Goal: Complete application form: Complete application form

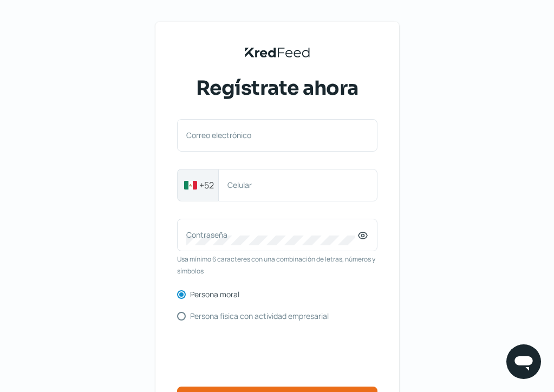
click at [56, 60] on div "KredFeed's Black Logo Regístrate ahora Correo electrónico +52 Celular Contraseñ…" at bounding box center [277, 249] width 554 height 498
click at [96, 31] on div "KredFeed's Black Logo Regístrate ahora Correo electrónico +52 Celular Contraseñ…" at bounding box center [277, 249] width 554 height 498
click at [39, 15] on div "KredFeed's Black Logo Regístrate ahora Correo electrónico +52 Celular Contraseñ…" at bounding box center [277, 249] width 554 height 498
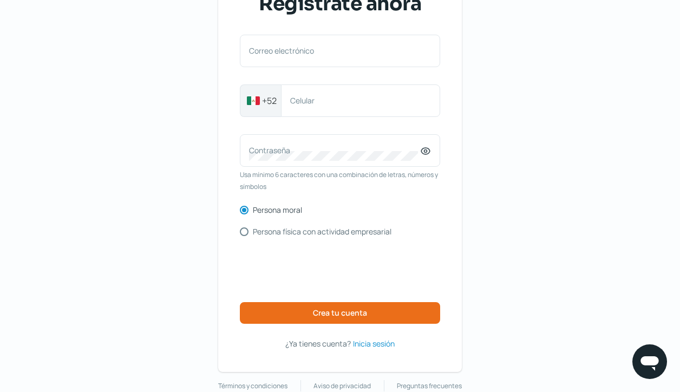
scroll to position [75, 0]
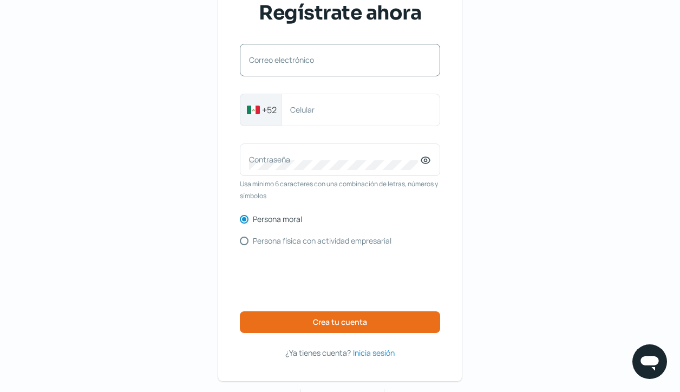
click at [286, 61] on label "Correo electrónico" at bounding box center [334, 60] width 171 height 10
click at [286, 61] on input "Correo electrónico" at bounding box center [340, 66] width 182 height 10
type input "[EMAIL_ADDRESS][DOMAIN_NAME]"
click at [296, 110] on label "Celular" at bounding box center [355, 110] width 130 height 10
click at [296, 110] on input "Celular" at bounding box center [360, 110] width 141 height 10
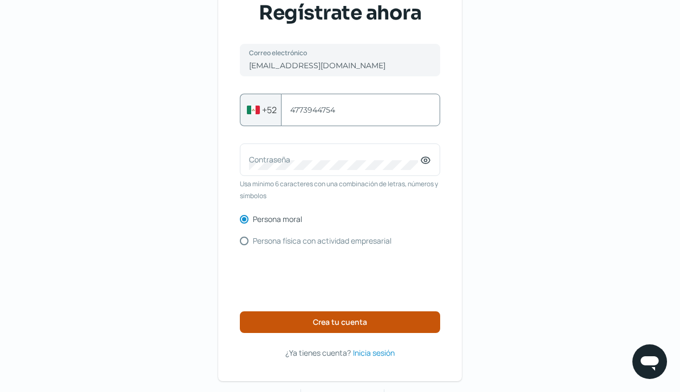
type input "4773944754"
click at [335, 328] on button "Crea tu cuenta" at bounding box center [340, 322] width 200 height 22
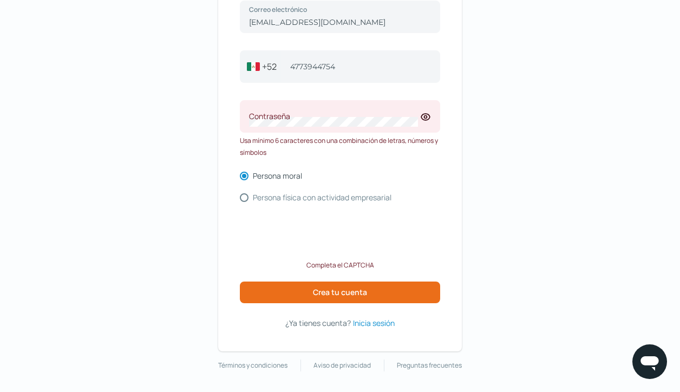
scroll to position [118, 0]
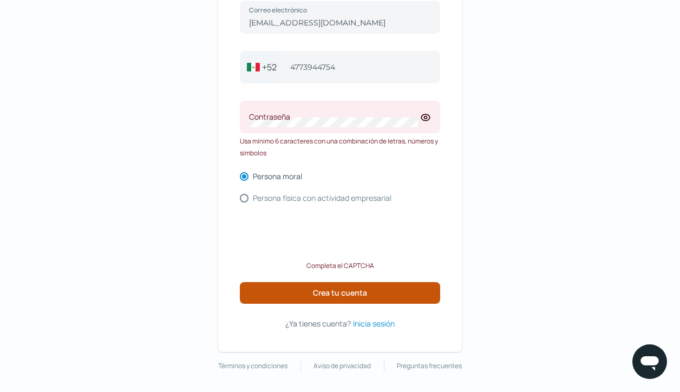
click at [292, 297] on button "Crea tu cuenta" at bounding box center [340, 293] width 200 height 22
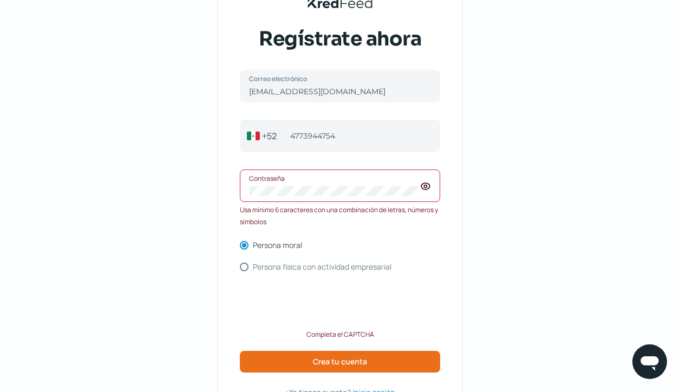
scroll to position [45, 0]
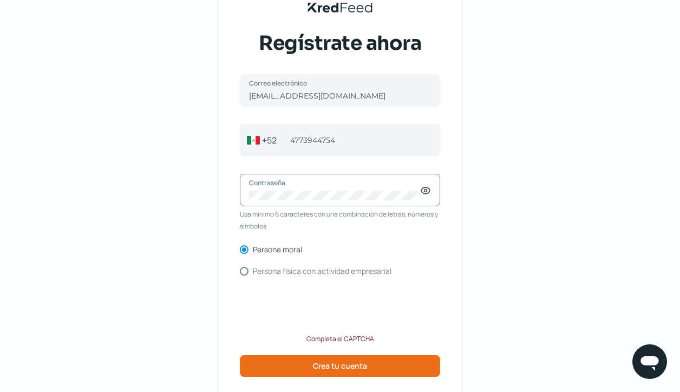
click at [427, 192] on icon at bounding box center [426, 191] width 3 height 3
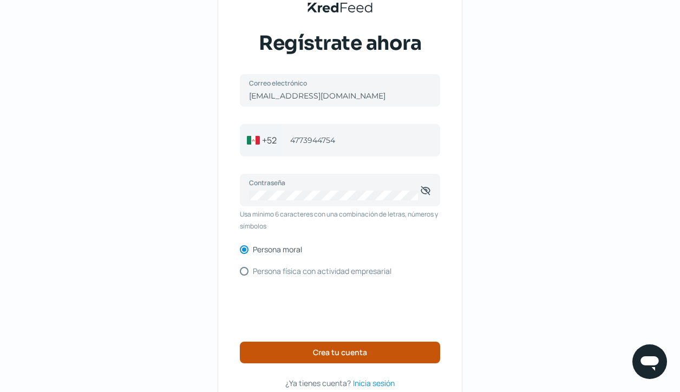
click at [338, 349] on span "Crea tu cuenta" at bounding box center [340, 353] width 54 height 8
click at [337, 356] on button "Crea tu cuenta" at bounding box center [340, 353] width 200 height 22
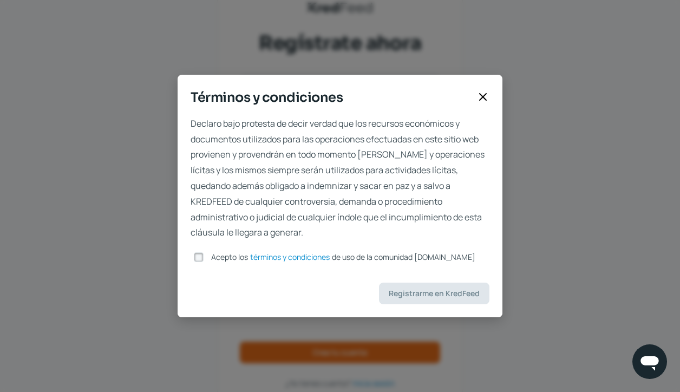
click at [198, 252] on input "Acepto los términos y condiciones de uso de la comunidad kredfeed.com" at bounding box center [199, 257] width 10 height 10
checkbox input "true"
click at [430, 296] on button "Registrarme en KredFeed" at bounding box center [434, 294] width 110 height 22
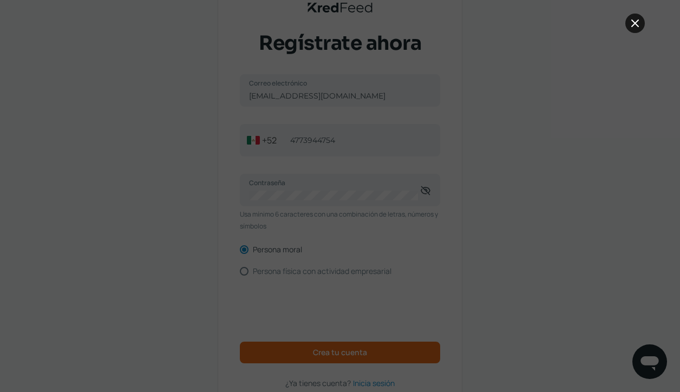
click at [632, 27] on icon at bounding box center [635, 23] width 13 height 13
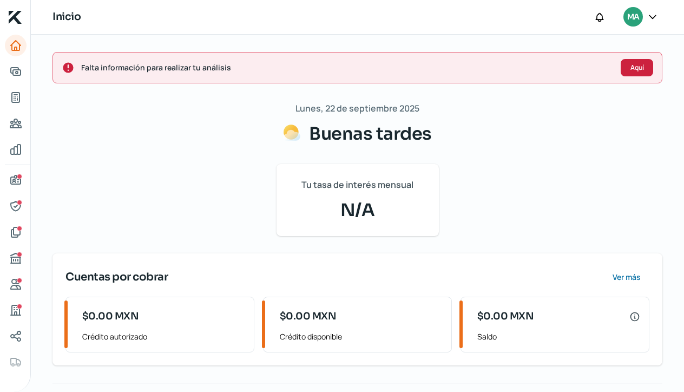
click at [636, 64] on span "Aquí" at bounding box center [638, 67] width 14 height 6
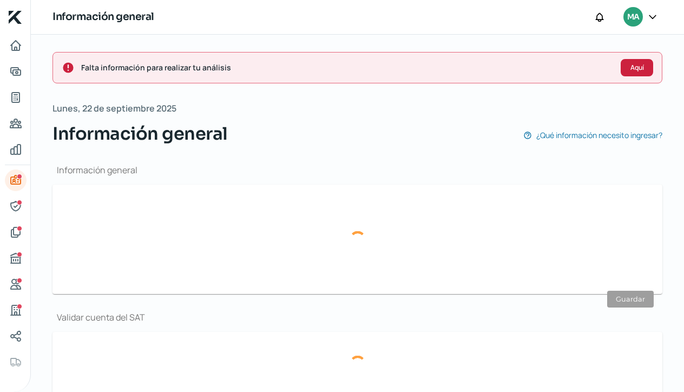
scroll to position [129, 0]
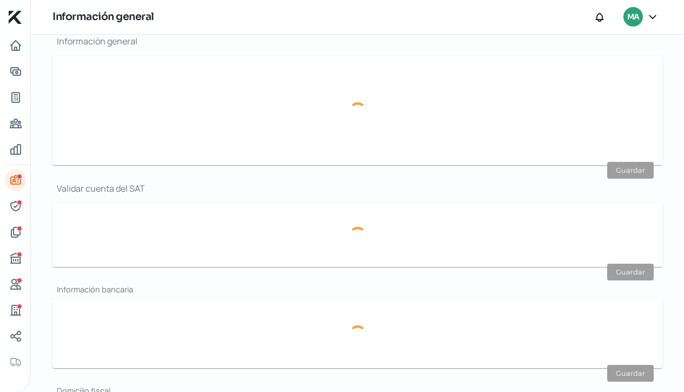
type input "mablofacto2@gmail.com"
type input "47 - 7394 - 4754"
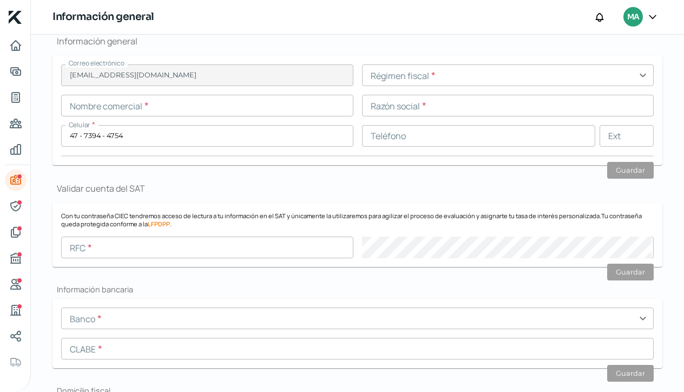
click at [102, 108] on input "text" at bounding box center [207, 106] width 292 height 22
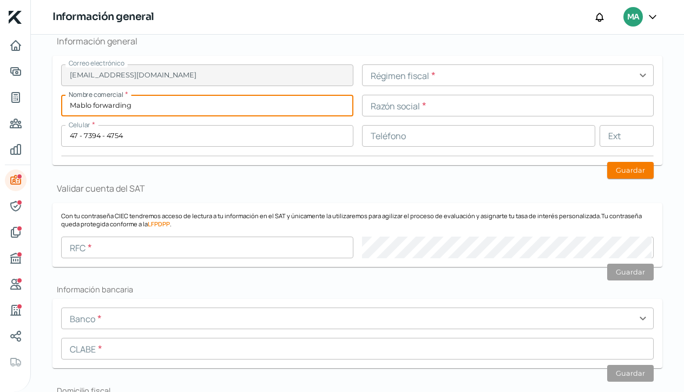
type input "Mablo forwarding"
click at [412, 76] on input "text" at bounding box center [508, 75] width 292 height 22
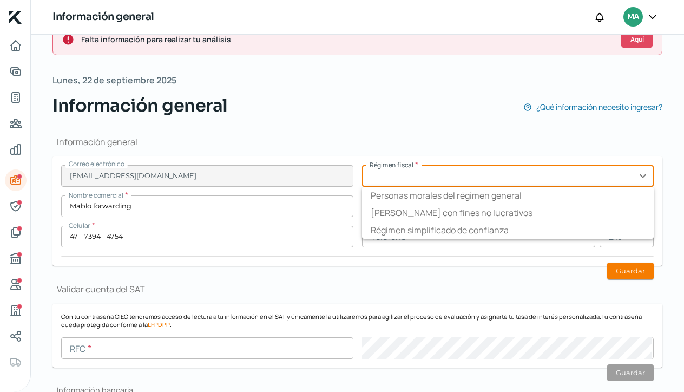
scroll to position [12, 0]
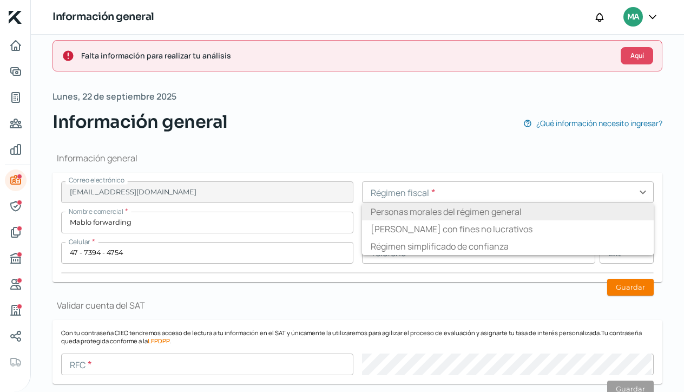
click at [565, 211] on li "Personas morales del régimen general" at bounding box center [508, 211] width 292 height 17
type input "Personas morales del régimen general"
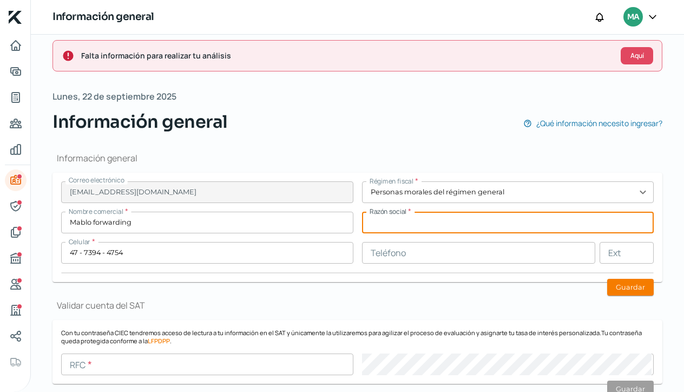
click at [383, 222] on input "text" at bounding box center [508, 223] width 292 height 22
type input "Pablo forwarding"
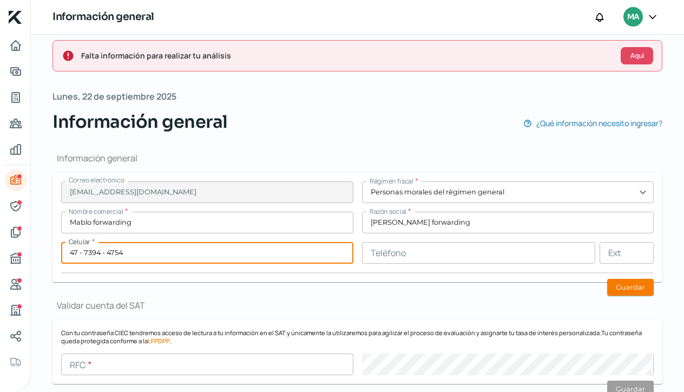
click at [128, 255] on input "47 - 7394 - 4754" at bounding box center [207, 253] width 292 height 22
click at [417, 254] on input "text" at bounding box center [479, 253] width 234 height 22
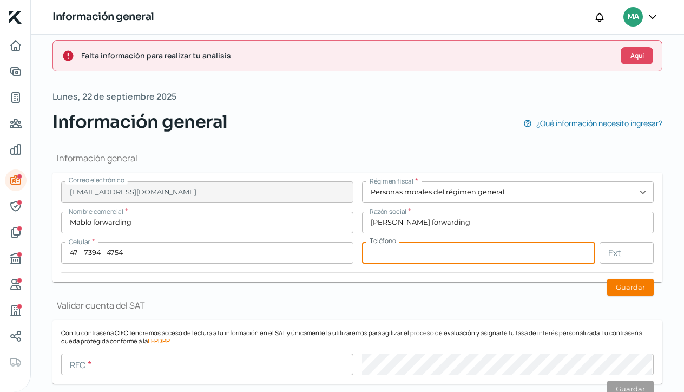
paste input "52 - 4771 - 9611"
click at [383, 254] on input "52 - 4771 - 9611" at bounding box center [479, 253] width 234 height 22
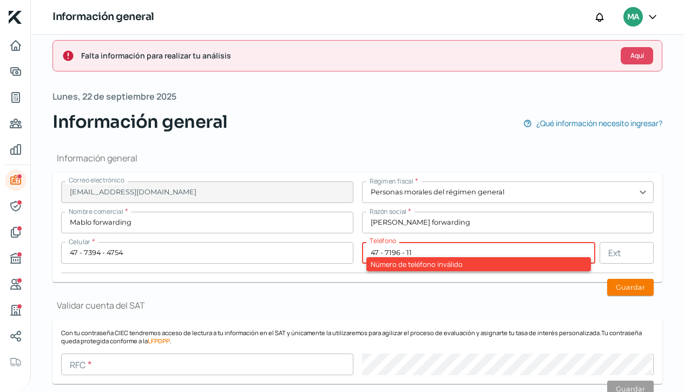
click at [415, 253] on input "47 - 7196 - 11" at bounding box center [479, 253] width 234 height 22
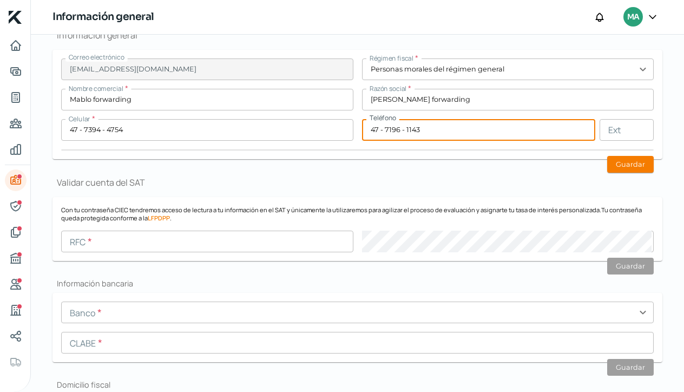
scroll to position [155, 0]
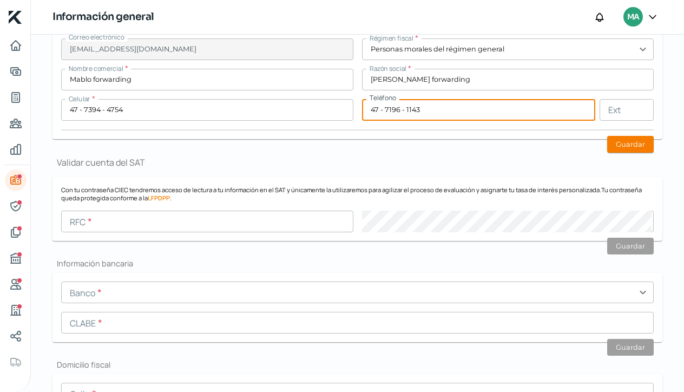
type input "47 - 7196 - 1143"
click at [110, 216] on input "text" at bounding box center [207, 222] width 292 height 22
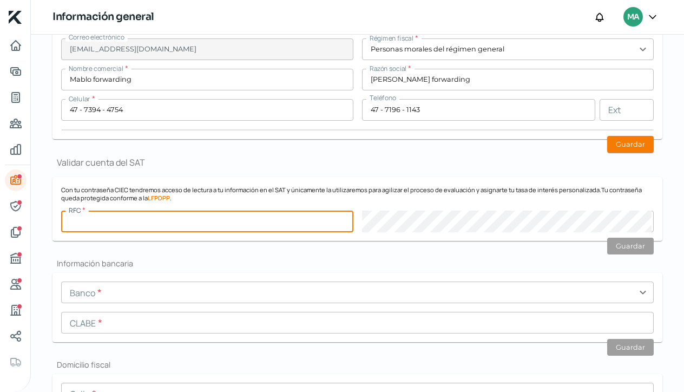
paste input "MFO170901UL1"
type input "MFO170901UL1"
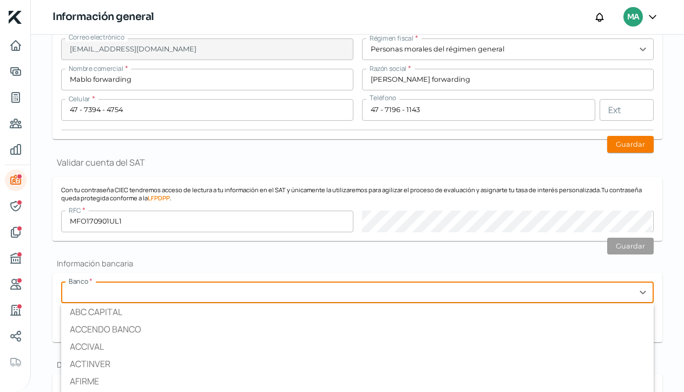
click at [112, 293] on input "text" at bounding box center [357, 293] width 593 height 22
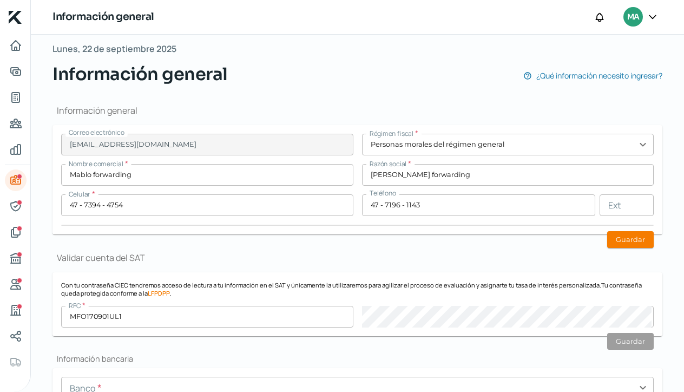
scroll to position [59, 0]
click at [631, 244] on button "Guardar" at bounding box center [631, 240] width 47 height 17
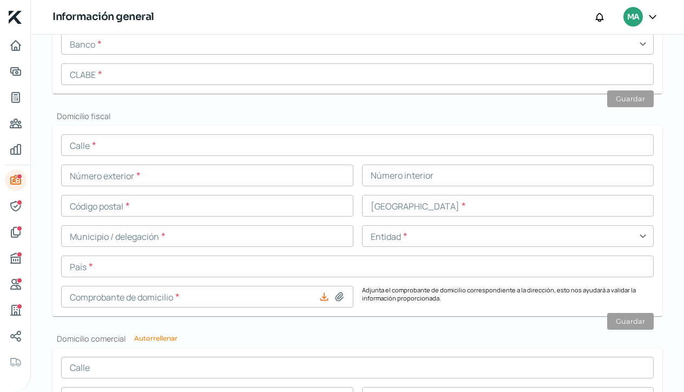
scroll to position [407, 0]
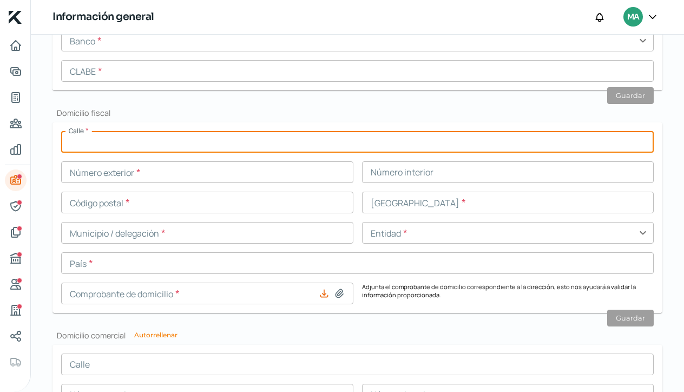
click at [120, 139] on input "text" at bounding box center [357, 142] width 593 height 22
type input "maestros"
click at [181, 173] on input "text" at bounding box center [207, 172] width 292 height 22
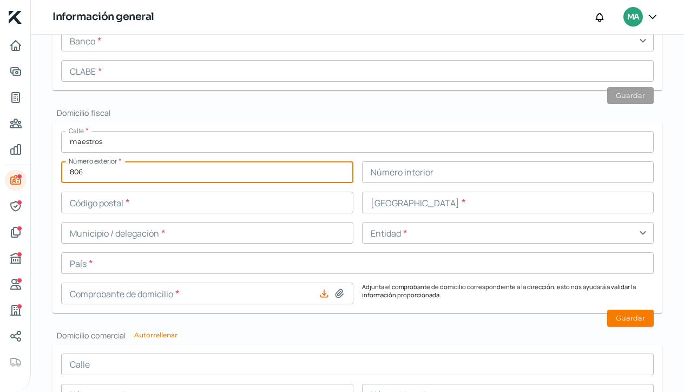
type input "806"
click at [379, 176] on input "text" at bounding box center [508, 172] width 292 height 22
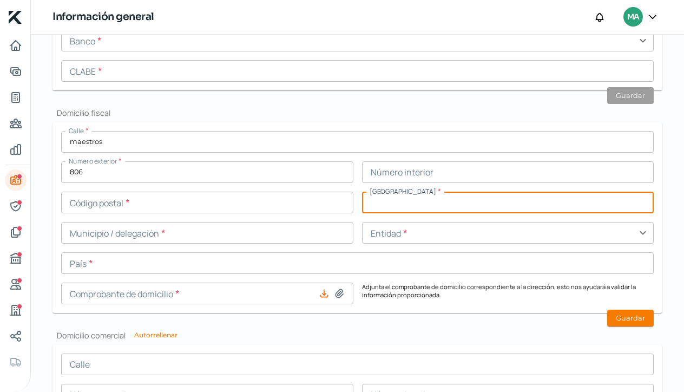
click at [376, 203] on input "text" at bounding box center [508, 203] width 292 height 22
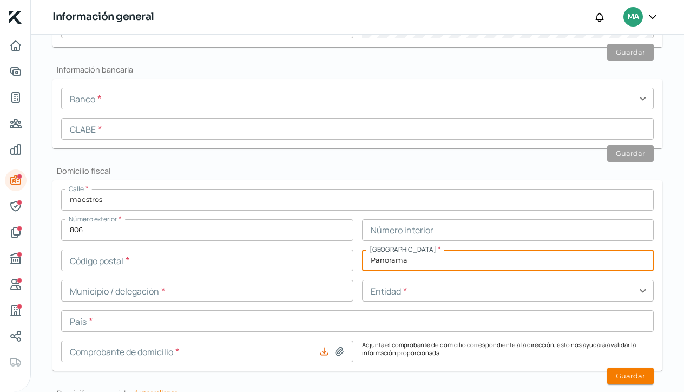
scroll to position [347, 0]
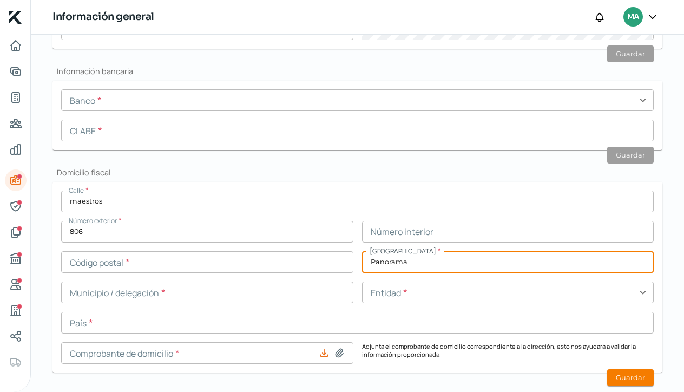
type input "Panorama"
click at [110, 129] on input "text" at bounding box center [357, 131] width 593 height 22
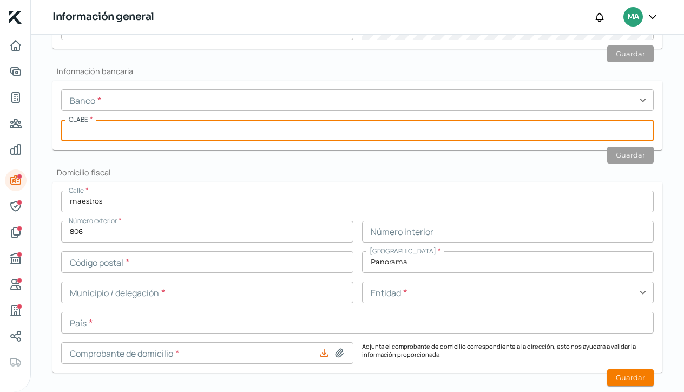
paste input "030225900012753009"
type input "030225900012753009"
click at [641, 97] on input "text" at bounding box center [357, 100] width 593 height 22
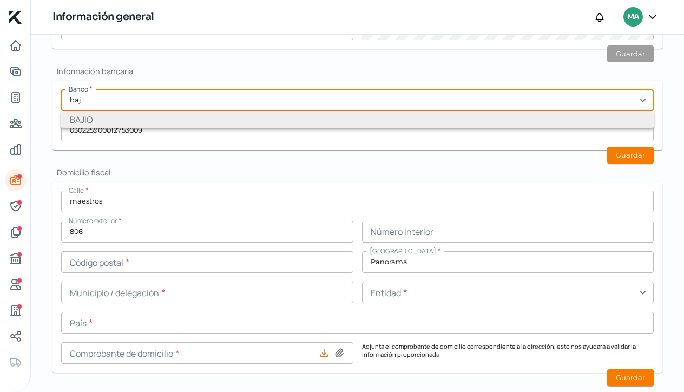
click at [102, 119] on li "BAJIO" at bounding box center [357, 119] width 593 height 17
type input "BAJIO"
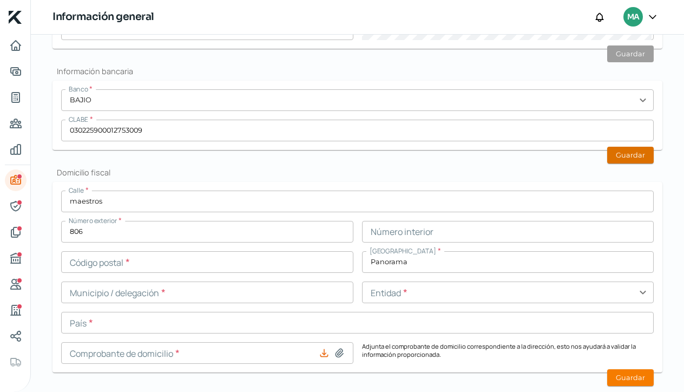
click at [639, 158] on button "Guardar" at bounding box center [631, 155] width 47 height 17
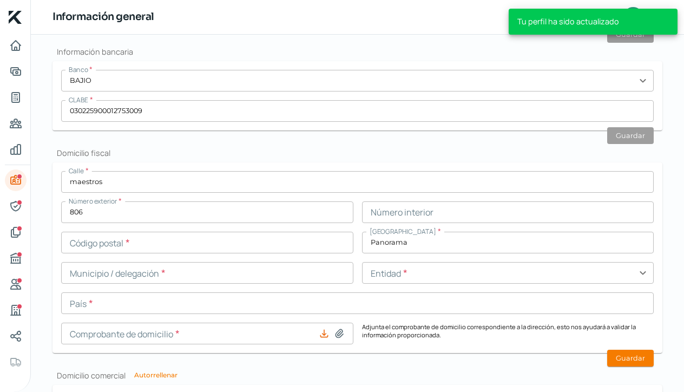
scroll to position [376, 0]
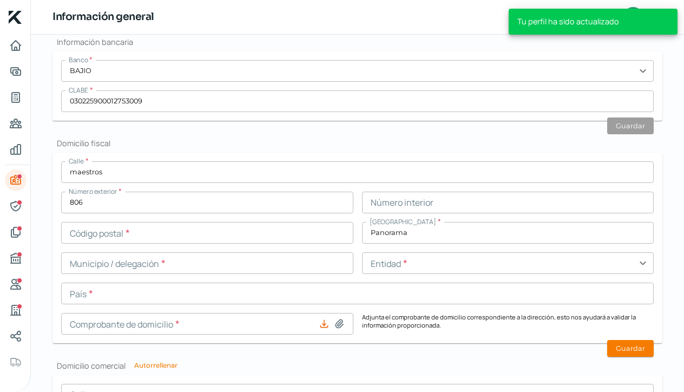
click at [139, 230] on input "text" at bounding box center [207, 233] width 292 height 22
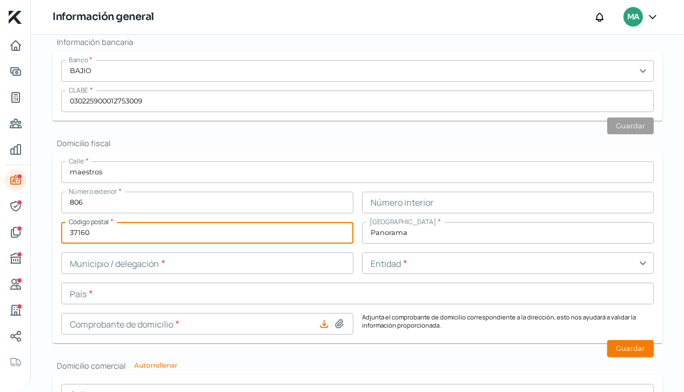
type input "37160"
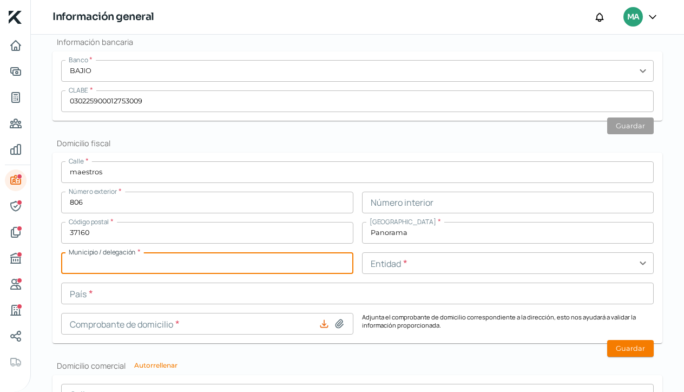
click at [126, 264] on input "text" at bounding box center [207, 263] width 292 height 22
type input "León"
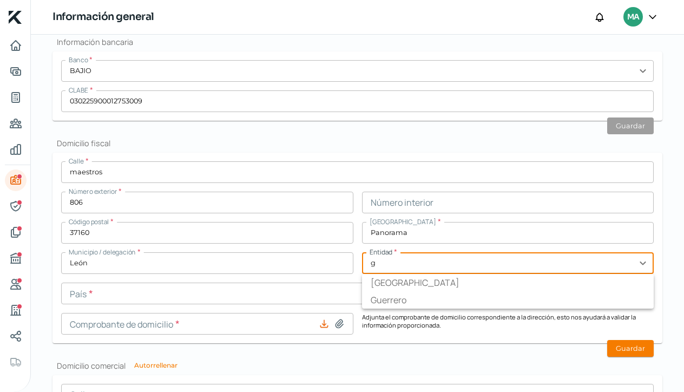
click at [337, 323] on button at bounding box center [339, 323] width 11 height 11
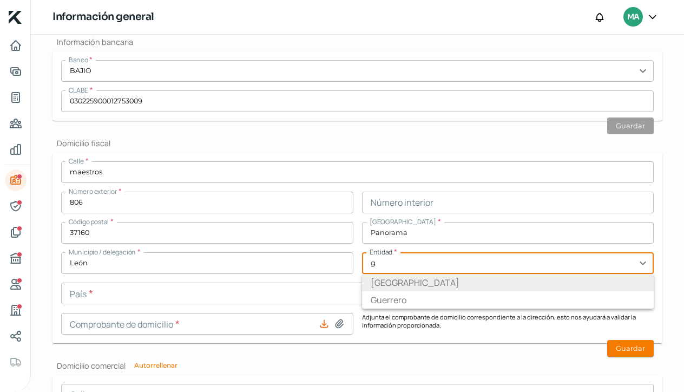
type input "Guanajuato"
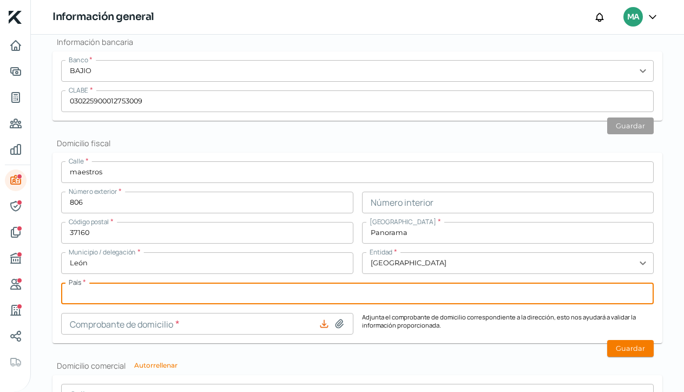
click at [169, 296] on input "text" at bounding box center [357, 294] width 593 height 22
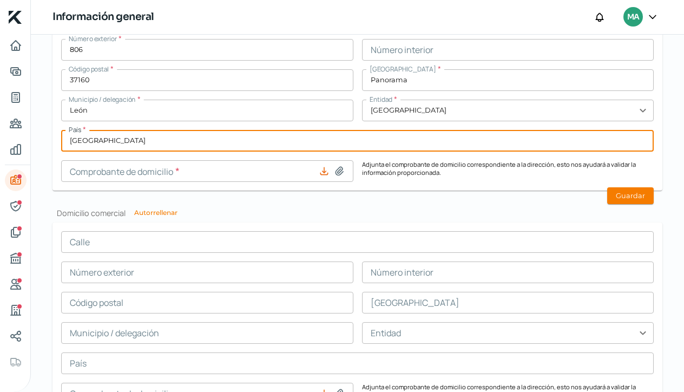
scroll to position [530, 0]
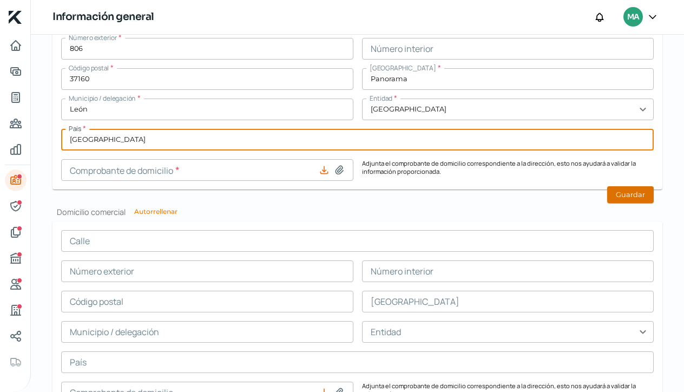
type input "México"
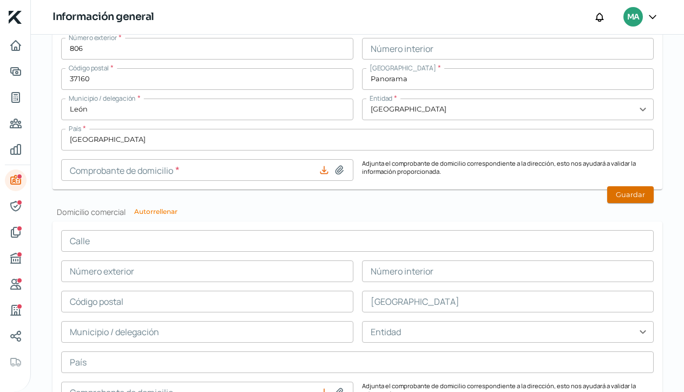
click at [630, 192] on button "Guardar" at bounding box center [631, 194] width 47 height 17
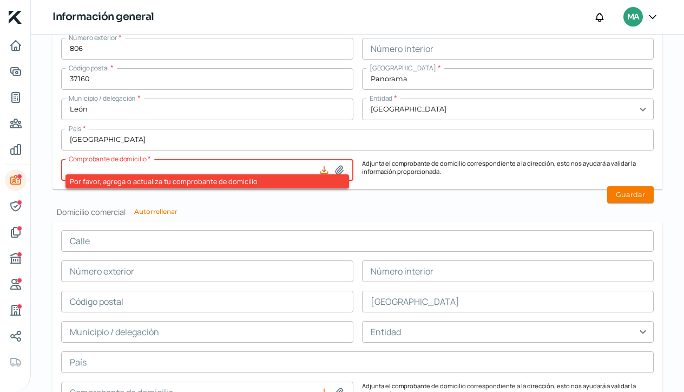
click at [336, 168] on icon at bounding box center [339, 170] width 11 height 11
type input "C:\fakepath\Comprobante de Domicilio-MABLO.pdf"
type input "Comprobante de Domicilio-MABLO.pdf"
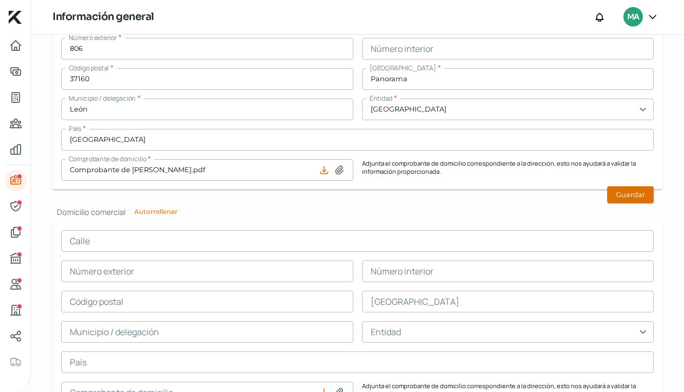
click at [626, 195] on button "Guardar" at bounding box center [631, 194] width 47 height 17
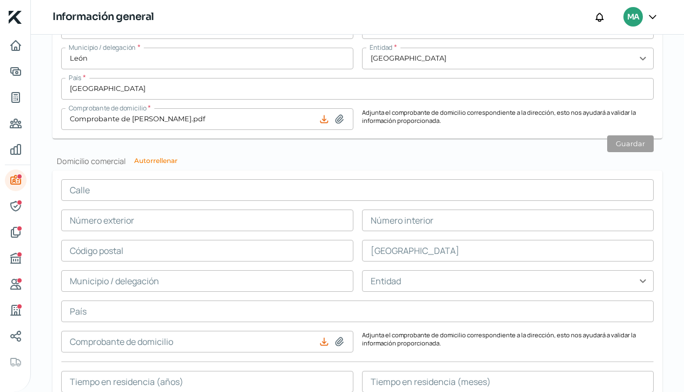
click at [165, 162] on button "Autorrellenar" at bounding box center [155, 161] width 43 height 6
type input "maestros"
type input "806"
type input "37160"
type input "Panorama"
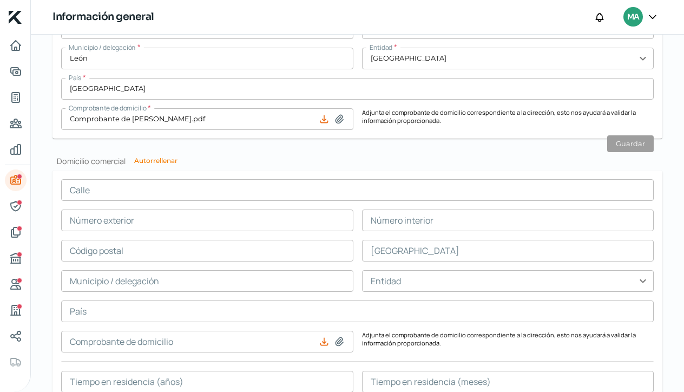
type input "León"
type input "Guanajuato"
type input "México"
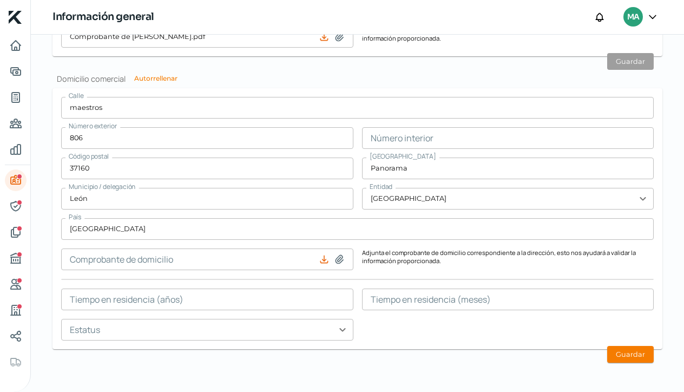
scroll to position [0, 0]
click at [336, 258] on icon at bounding box center [340, 259] width 8 height 8
type input "C:\fakepath\Comprobante de Domicilio-MABLO.pdf"
type input "Comprobante de Domicilio-MABLO.pdf"
click at [224, 302] on input "text" at bounding box center [207, 300] width 292 height 22
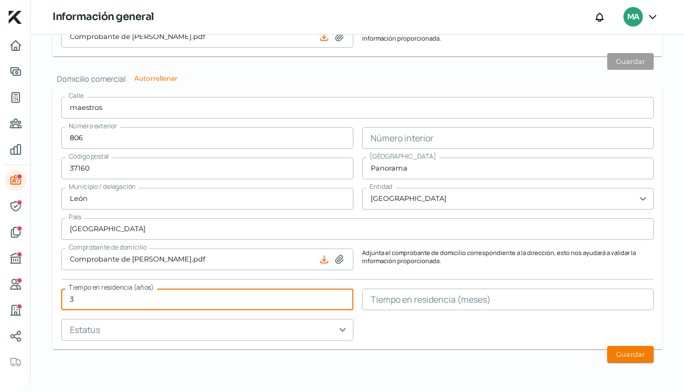
type input "3"
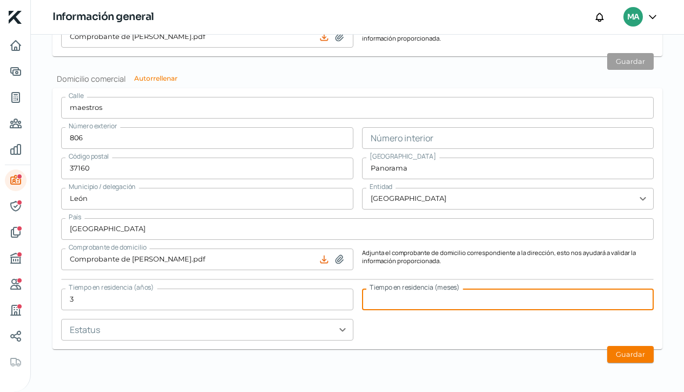
click at [405, 309] on input "text" at bounding box center [508, 300] width 292 height 22
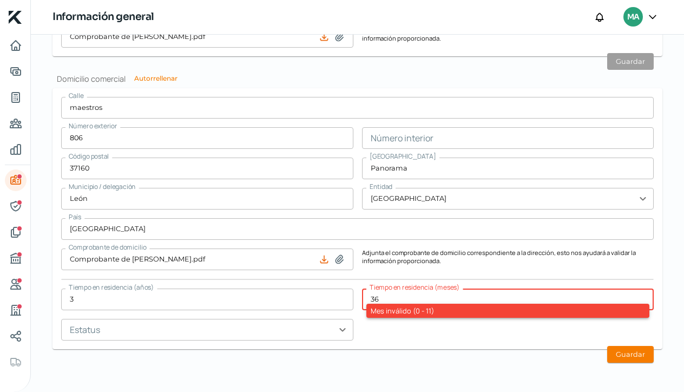
type input "3"
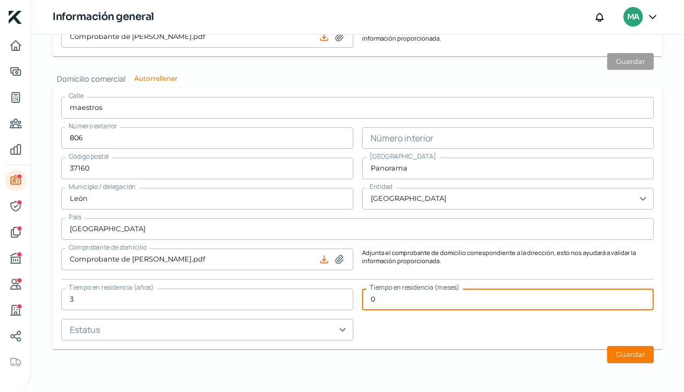
type input "0"
click at [378, 339] on div "Calle maestros Número exterior 806 Número interior Código postal 37160 Colonia …" at bounding box center [357, 219] width 593 height 244
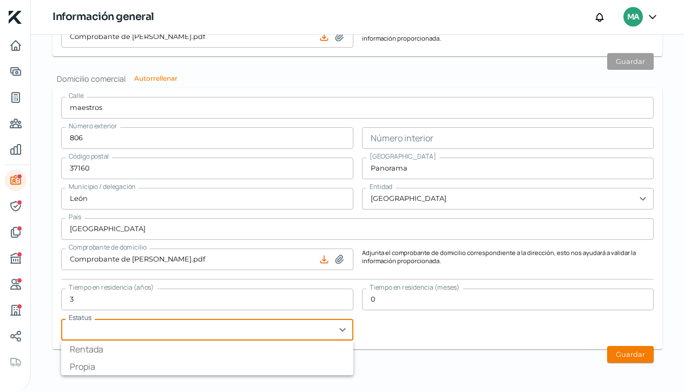
click at [342, 330] on input "text" at bounding box center [207, 330] width 292 height 22
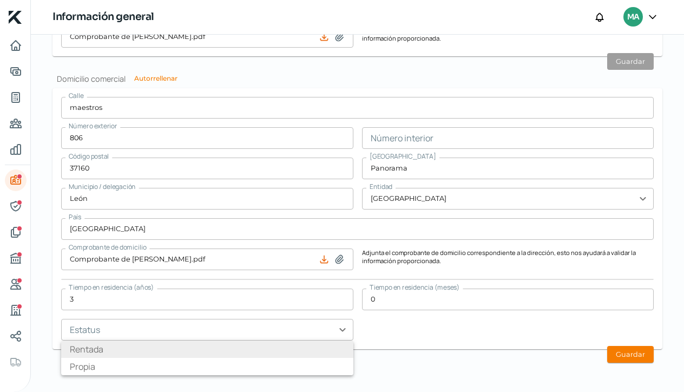
click at [301, 347] on li "Rentada" at bounding box center [207, 349] width 292 height 17
type input "Rentada"
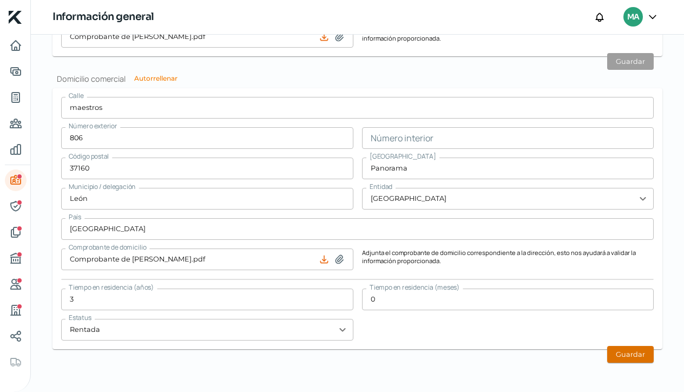
click at [639, 357] on button "Guardar" at bounding box center [631, 354] width 47 height 17
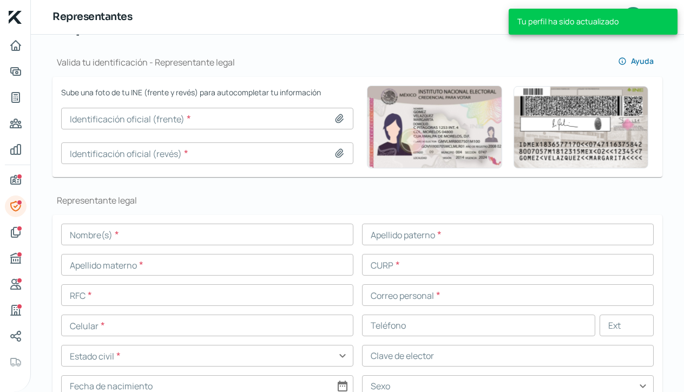
scroll to position [112, 0]
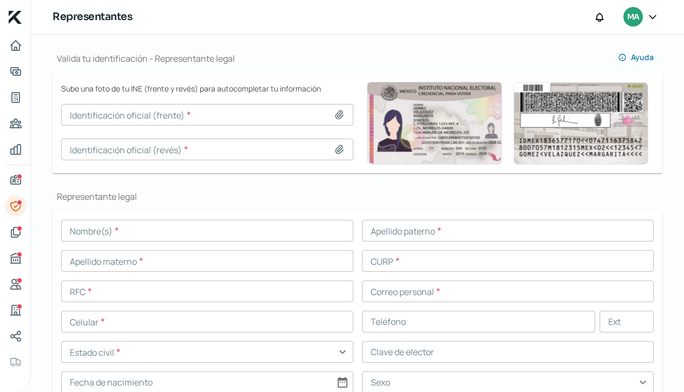
click at [338, 115] on icon at bounding box center [340, 115] width 8 height 8
click at [336, 117] on icon at bounding box center [339, 114] width 11 height 11
click at [337, 113] on icon at bounding box center [340, 115] width 8 height 8
type input "C:\fakepath\Captura de pantalla 2025-09-22 a la(s) 4.51.42 p.m..png"
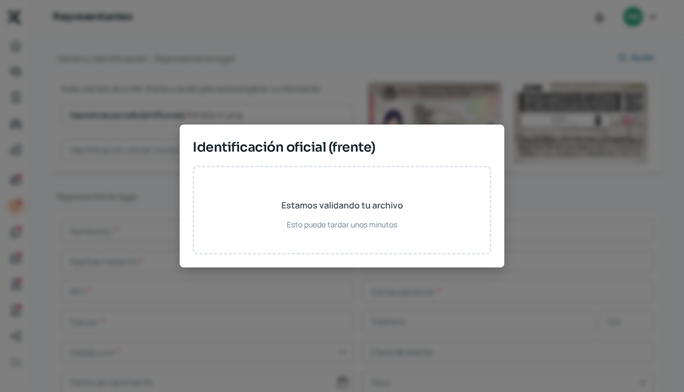
type input "Captura de pantalla 2025-09-22 a la(s) 4.51.42 p.m..png"
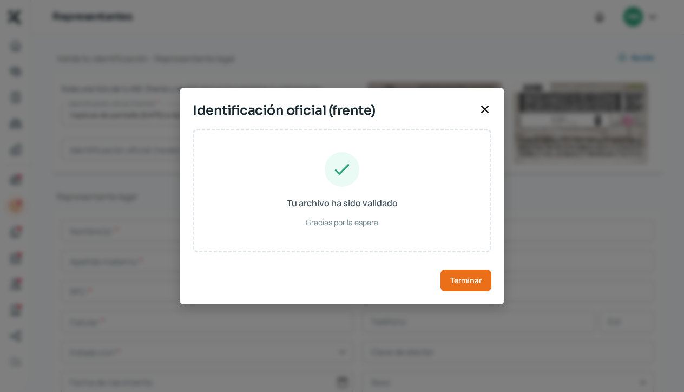
type input "JESSICA ESTEFANIA GUADALUPE"
type input "YERENA"
type input "GONZALEZ"
type input "YEGJ910220MGTRNS03"
type input "YRGNJS91022011M300"
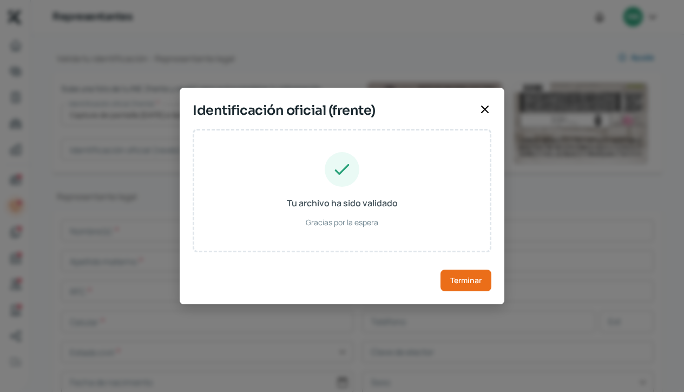
type input "20/02/1991"
type input "Mujer"
click at [479, 278] on span "Terminar" at bounding box center [465, 281] width 31 height 8
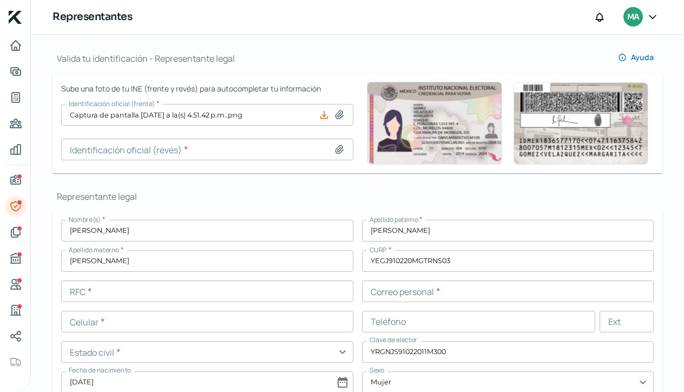
click at [338, 149] on icon at bounding box center [340, 149] width 8 height 8
type input "C:\fakepath\Captura de pantalla 2025-09-22 a la(s) 4.52.04 p.m..png"
type input "Captura de pantalla 2025-09-22 a la(s) 4.52.04 p.m..png"
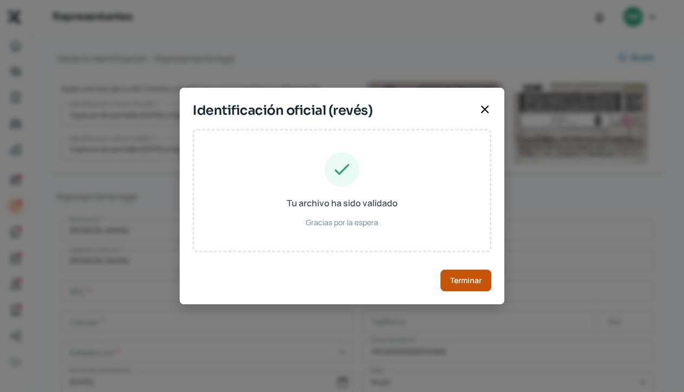
click at [485, 287] on button "Terminar" at bounding box center [466, 281] width 51 height 22
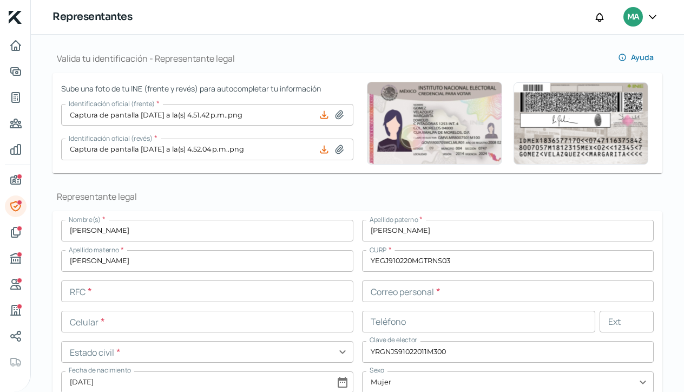
scroll to position [267, 0]
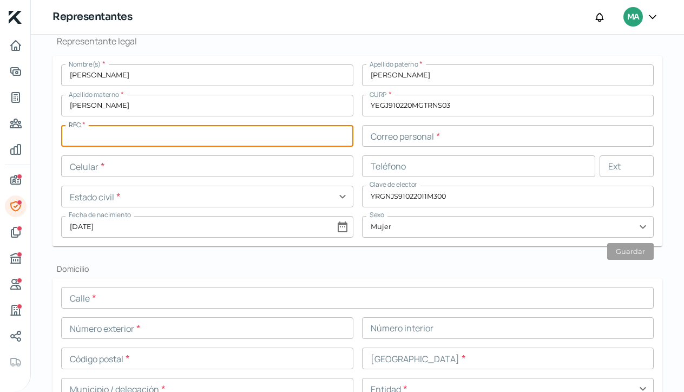
click at [104, 135] on input "text" at bounding box center [207, 136] width 292 height 22
paste input "YEGJ910220NN6"
type input "YEGJ910220NN6"
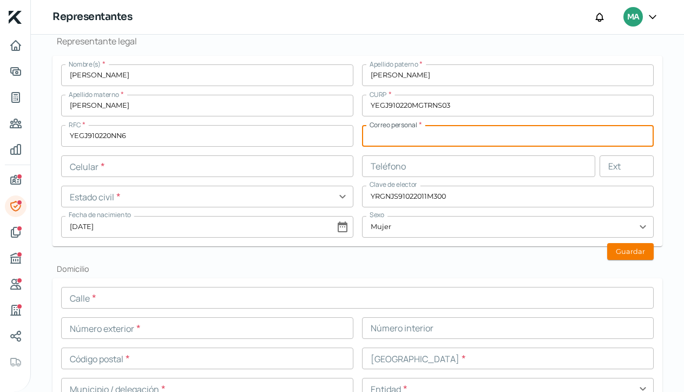
click at [386, 135] on input "text" at bounding box center [508, 136] width 292 height 22
paste input "jyerena@mablo.mx"
type input "jyerena@mablo.mx"
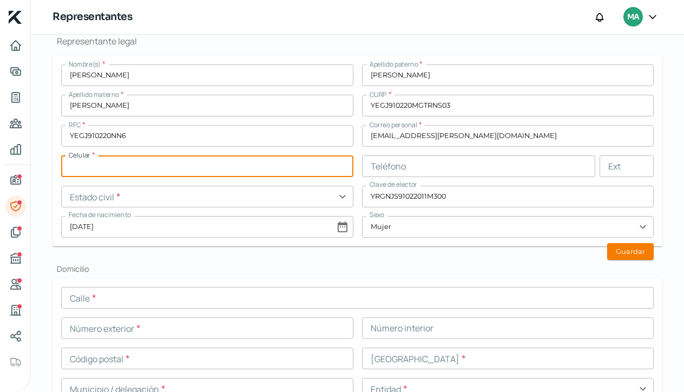
click at [114, 162] on input "text" at bounding box center [207, 166] width 292 height 22
type input "47 - 7190 - 5936"
click at [201, 195] on input "text" at bounding box center [207, 197] width 292 height 22
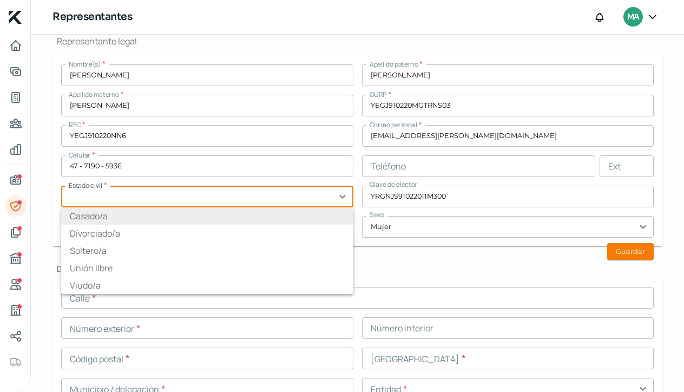
click at [179, 215] on li "Casado/a" at bounding box center [207, 215] width 292 height 17
type input "Casado/a"
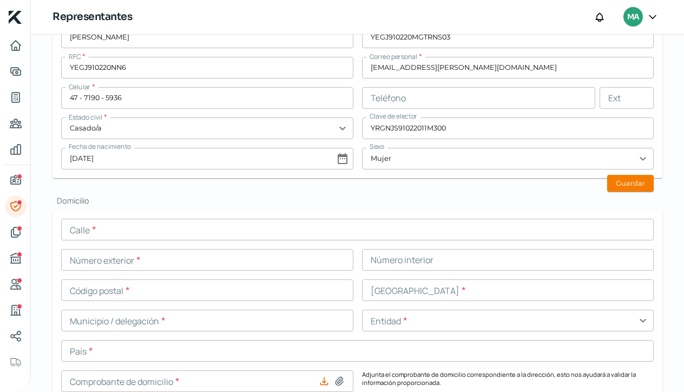
scroll to position [342, 0]
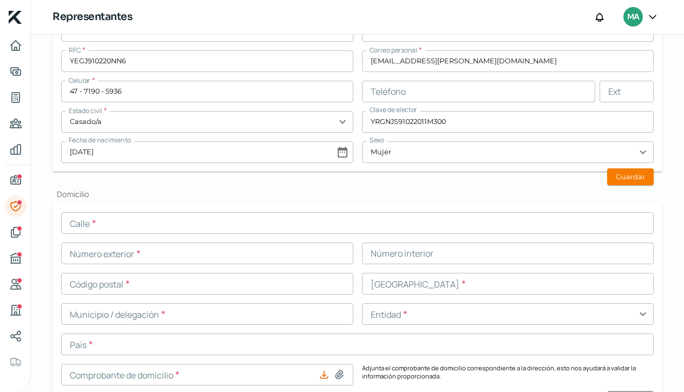
click at [111, 226] on input "text" at bounding box center [357, 223] width 593 height 22
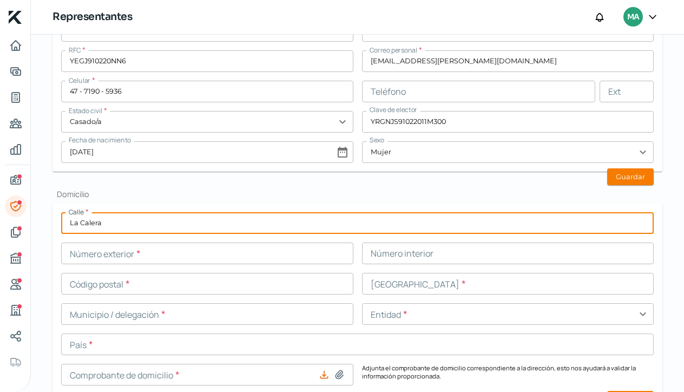
type input "La Calera"
click at [196, 251] on input "text" at bounding box center [207, 254] width 292 height 22
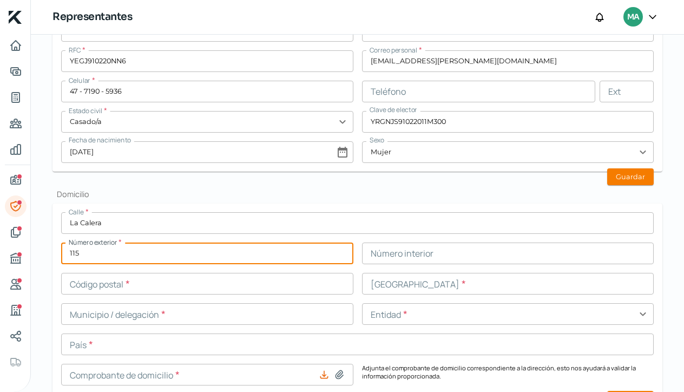
type input "115"
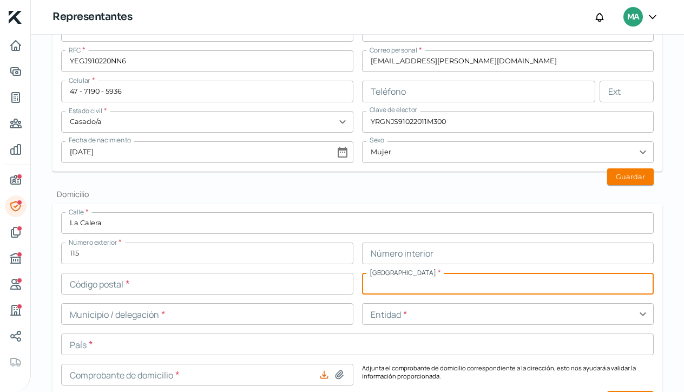
click at [389, 287] on input "text" at bounding box center [508, 284] width 292 height 22
type input "El Mayorazgo"
click at [102, 286] on input "text" at bounding box center [207, 284] width 292 height 22
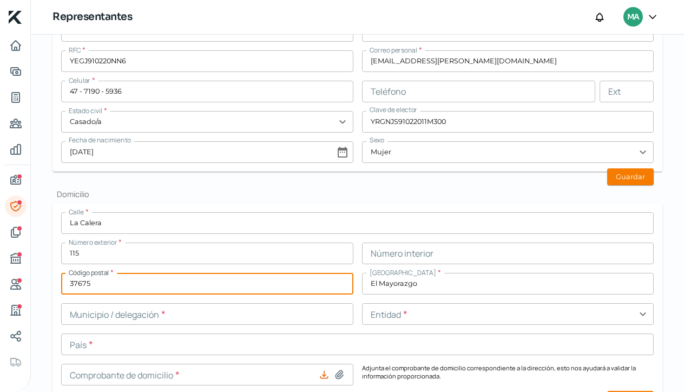
type input "37675"
click at [204, 322] on input "text" at bounding box center [207, 314] width 292 height 22
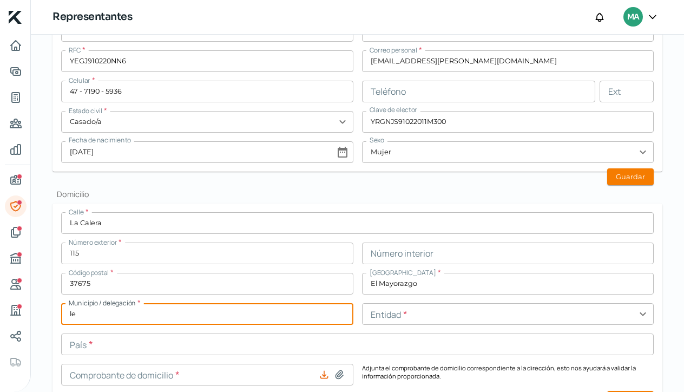
type input "l"
type input "León"
click at [640, 314] on input "text" at bounding box center [508, 314] width 292 height 22
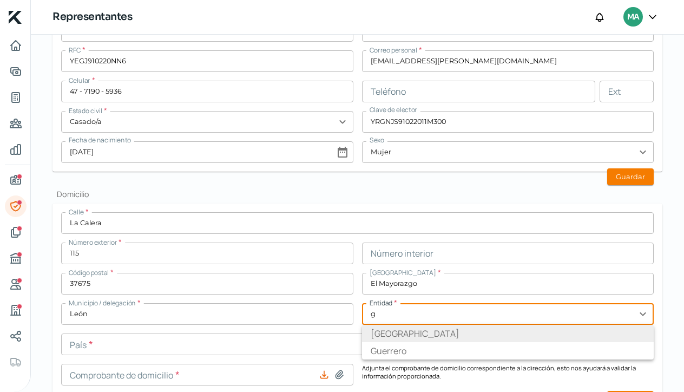
type input "Guanajuato"
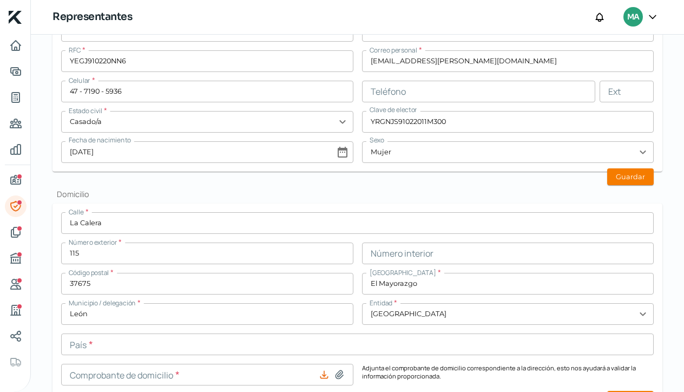
scroll to position [396, 0]
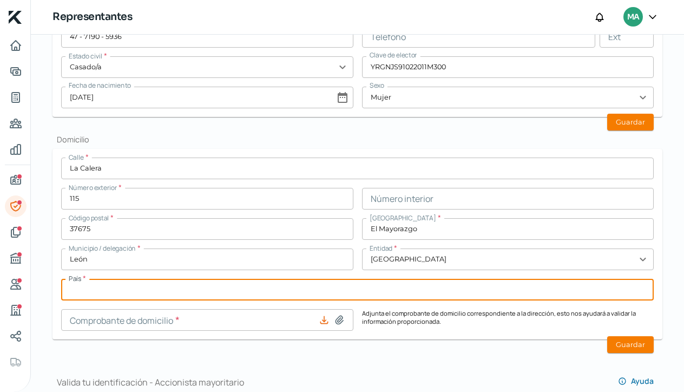
click at [94, 292] on input "text" at bounding box center [357, 290] width 593 height 22
type input "México"
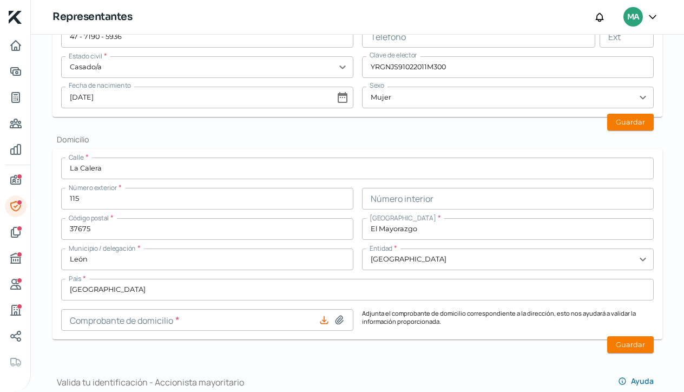
click at [336, 322] on icon at bounding box center [340, 320] width 8 height 8
type input "C:\fakepath\COMPROBANTE DE DOMICILIO RL MAblo .pdf"
type input "COMPROBANTE DE DOMICILIO RL MAblo .pdf"
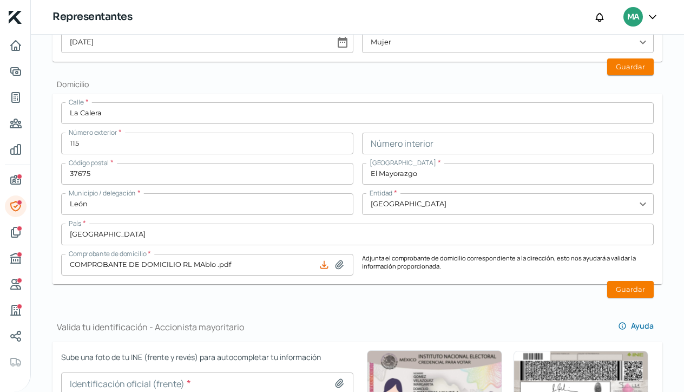
scroll to position [455, 0]
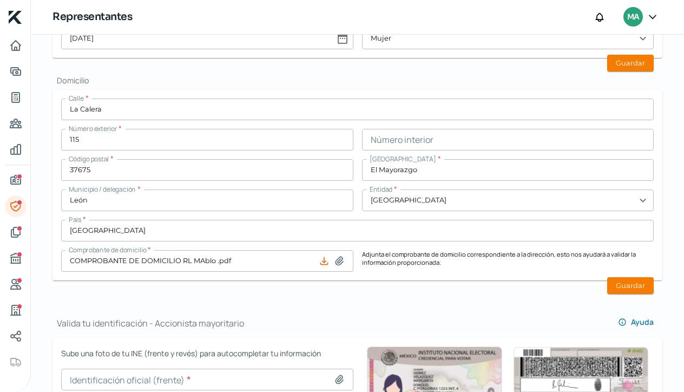
click at [323, 260] on icon at bounding box center [324, 261] width 11 height 11
click at [322, 262] on icon at bounding box center [324, 260] width 7 height 7
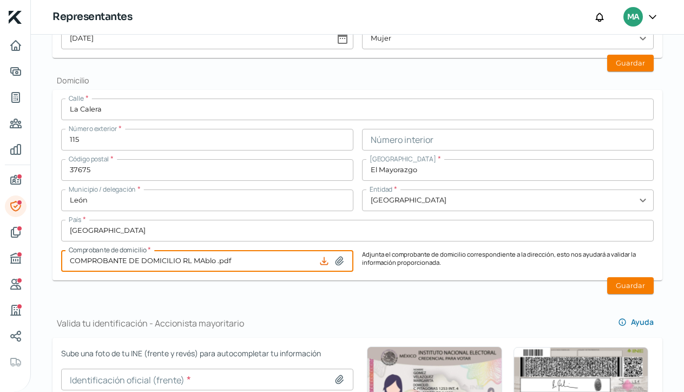
click at [256, 260] on input "COMPROBANTE DE DOMICILIO RL MAblo .pdf" at bounding box center [207, 261] width 292 height 22
click at [245, 258] on input "COMPROBANTE DE DOMICILIO RL MAblo .pdf" at bounding box center [207, 261] width 292 height 22
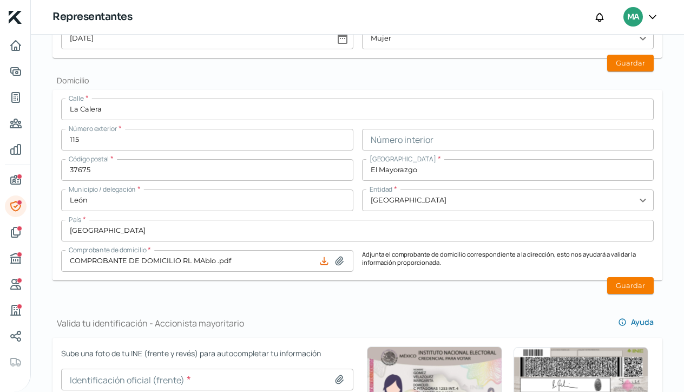
click at [340, 262] on icon at bounding box center [340, 261] width 8 height 8
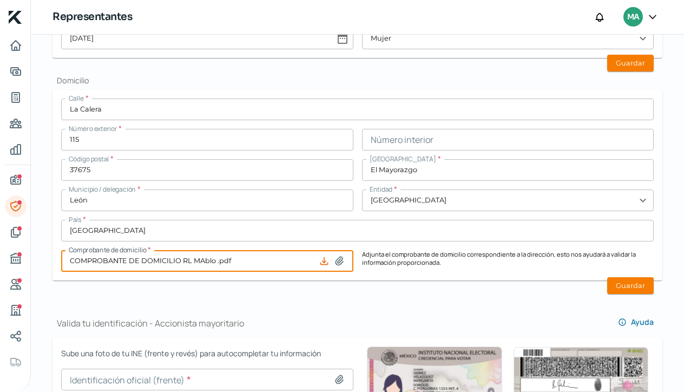
click at [203, 263] on input "COMPROBANTE DE DOMICILIO RL MAblo .pdf" at bounding box center [207, 261] width 292 height 22
click at [211, 258] on input "COMPROBANTE DE DOMICILIO RL MAblo .pdf" at bounding box center [207, 261] width 292 height 22
type input "COMPROBANTE DE DOMICILIO RL MAblo .pdf"
click at [228, 260] on input "COMPROBANTE DE DOMICILIO RL MAblo .pdf" at bounding box center [207, 261] width 292 height 22
click at [633, 284] on button "Guardar" at bounding box center [631, 285] width 47 height 17
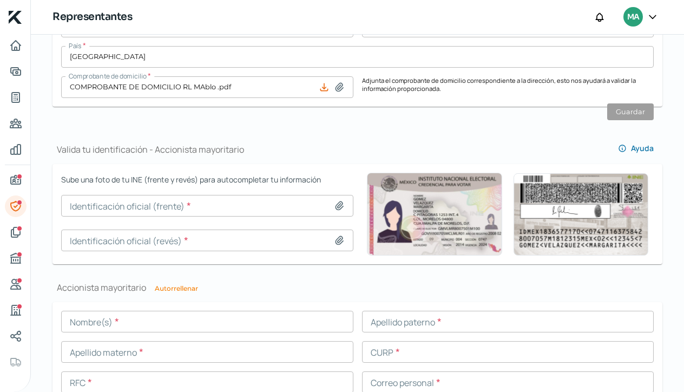
scroll to position [629, 0]
click at [336, 204] on icon at bounding box center [340, 207] width 8 height 8
type input "C:\fakepath\Captura de pantalla 2025-09-22 a la(s) 4.51.42 p.m..png"
type input "Captura de pantalla 2025-09-22 a la(s) 4.51.42 p.m..png"
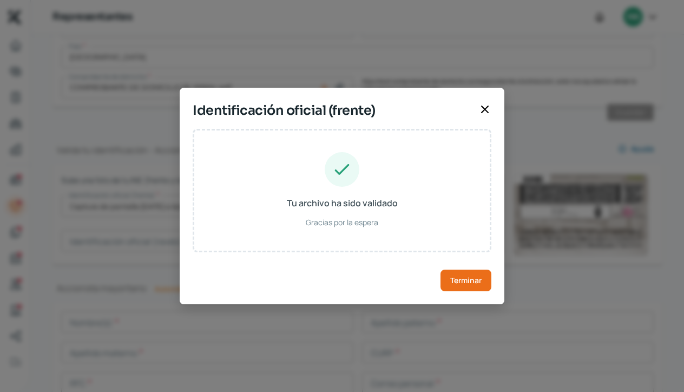
type input "JESSICA ESTEFANIA GUADALUPE"
type input "YERENA"
type input "GONZALEZ"
type input "YEGJ910220MGTRNS03"
type input "YRGNJS91022011M300"
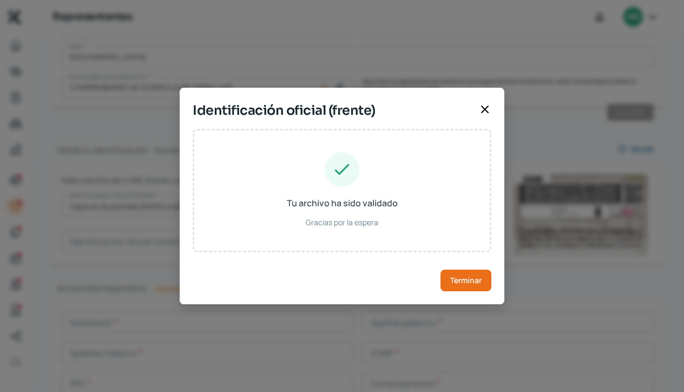
type input "20/02/1991"
type input "Mujer"
click at [461, 278] on span "Terminar" at bounding box center [465, 281] width 31 height 8
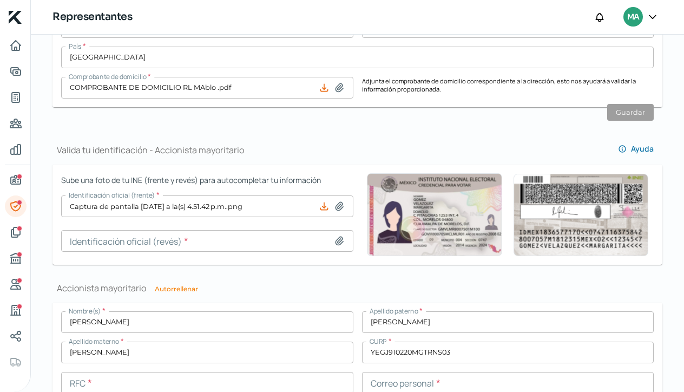
click at [339, 238] on icon at bounding box center [339, 241] width 11 height 11
type input "C:\fakepath\Captura de pantalla 2025-09-22 a la(s) 4.52.04 p.m..png"
type input "Captura de pantalla 2025-09-22 a la(s) 4.52.04 p.m..png"
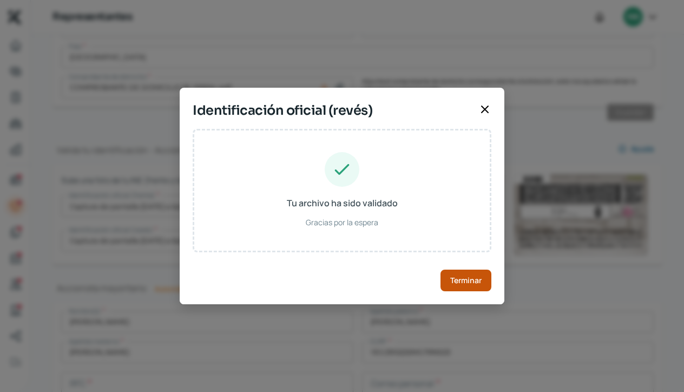
click at [456, 282] on span "Terminar" at bounding box center [465, 281] width 31 height 8
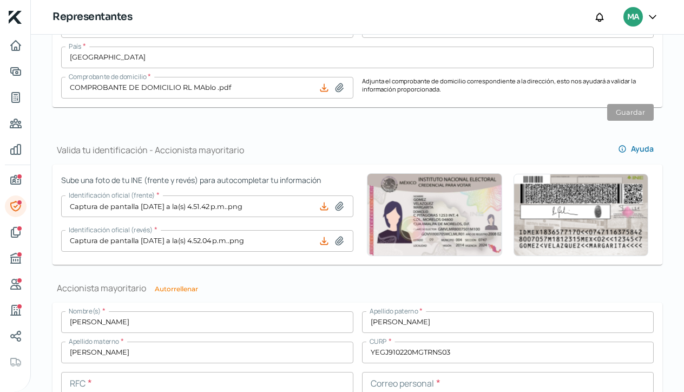
scroll to position [876, 0]
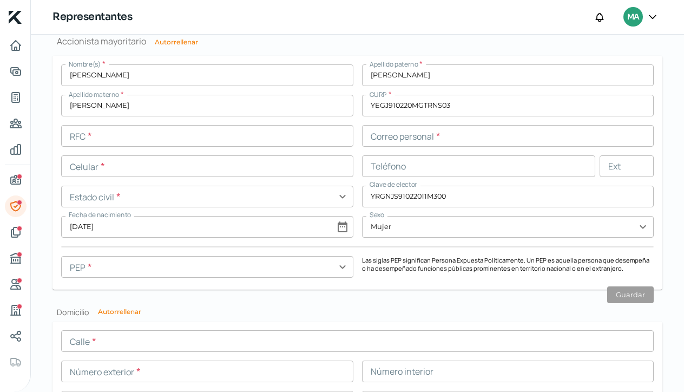
click at [338, 269] on input "text" at bounding box center [207, 267] width 292 height 22
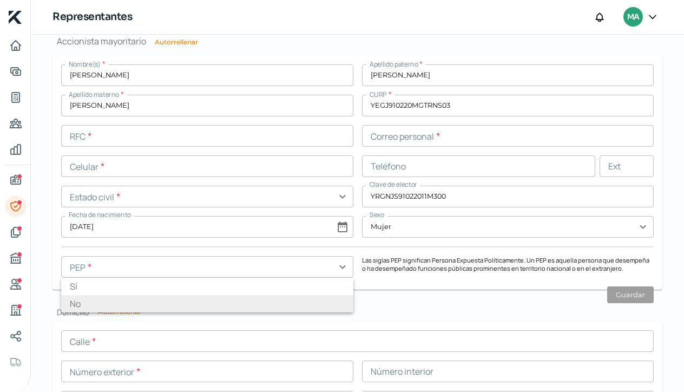
click at [308, 305] on li "No" at bounding box center [207, 303] width 292 height 17
type input "No"
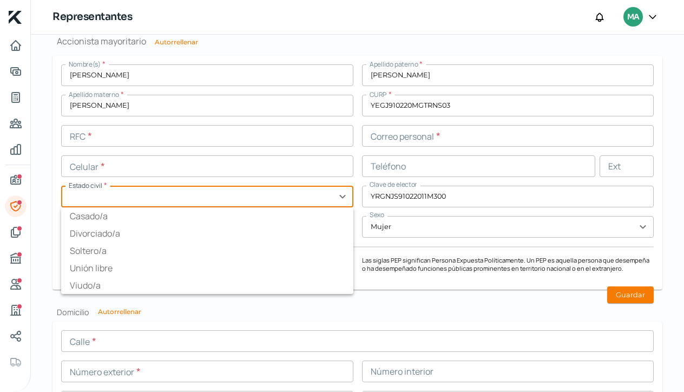
click at [342, 196] on input "text" at bounding box center [207, 197] width 292 height 22
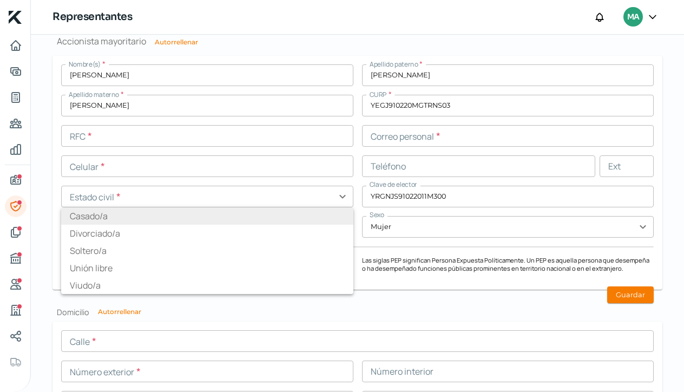
click at [304, 211] on li "Casado/a" at bounding box center [207, 215] width 292 height 17
type input "Casado/a"
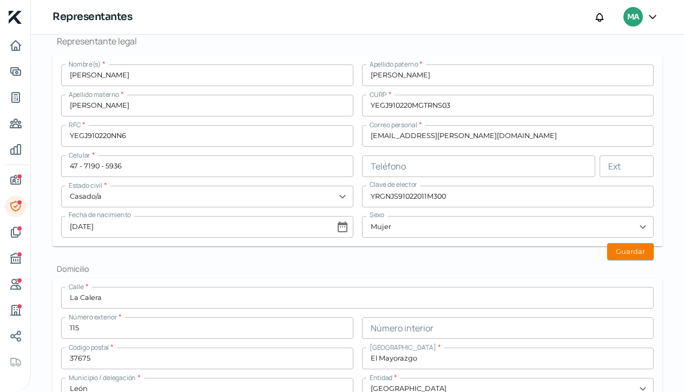
scroll to position [266, 0]
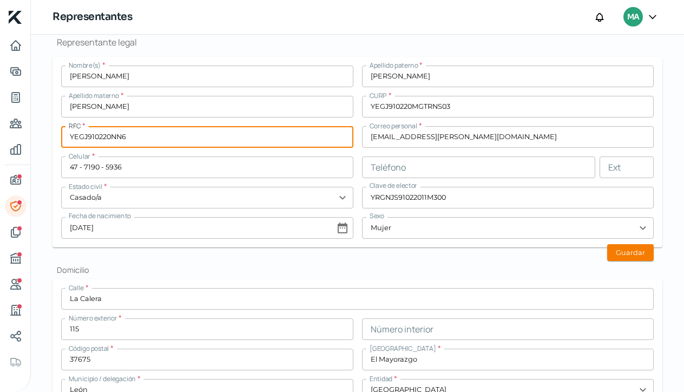
drag, startPoint x: 70, startPoint y: 135, endPoint x: 131, endPoint y: 136, distance: 61.2
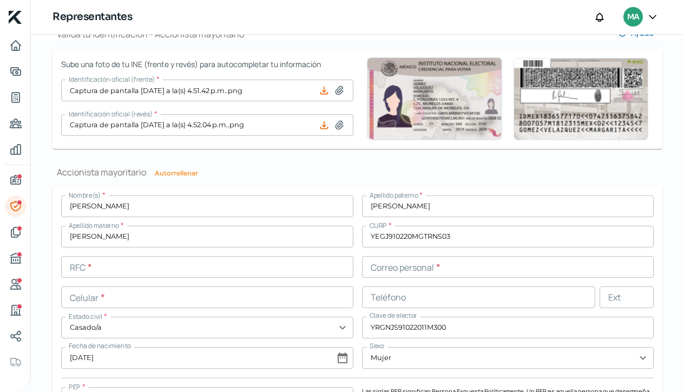
scroll to position [748, 0]
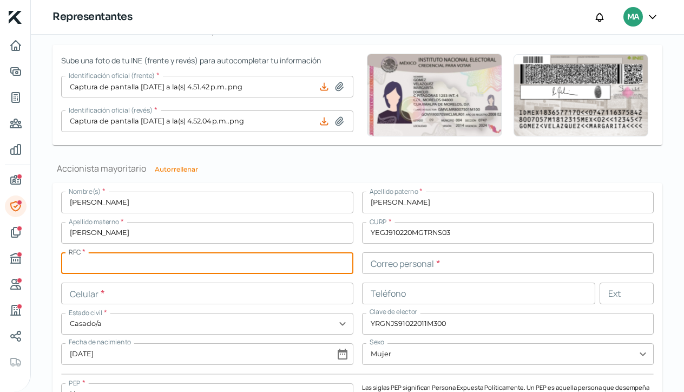
click at [107, 258] on input "text" at bounding box center [207, 263] width 292 height 22
paste input "YEGJ910220NN6"
type input "YEGJ910220NN6"
click at [104, 292] on input "text" at bounding box center [207, 294] width 292 height 22
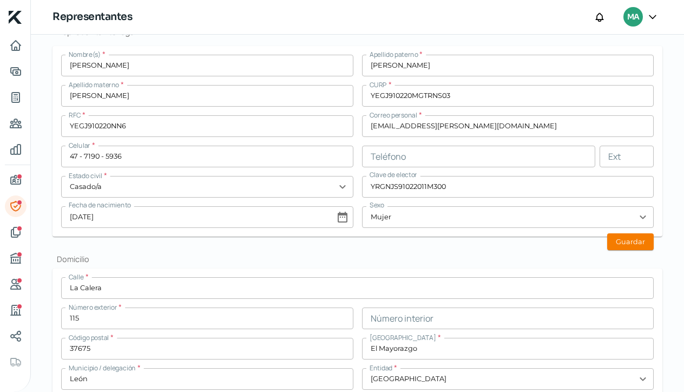
scroll to position [276, 0]
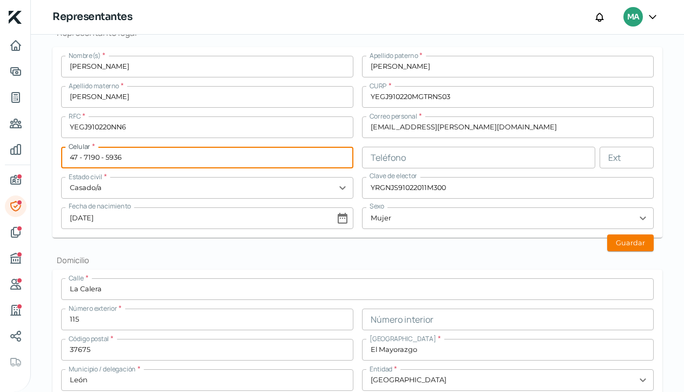
drag, startPoint x: 69, startPoint y: 155, endPoint x: 146, endPoint y: 156, distance: 76.9
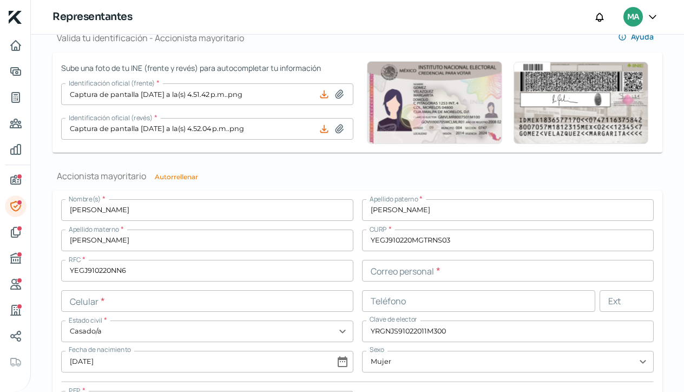
scroll to position [793, 0]
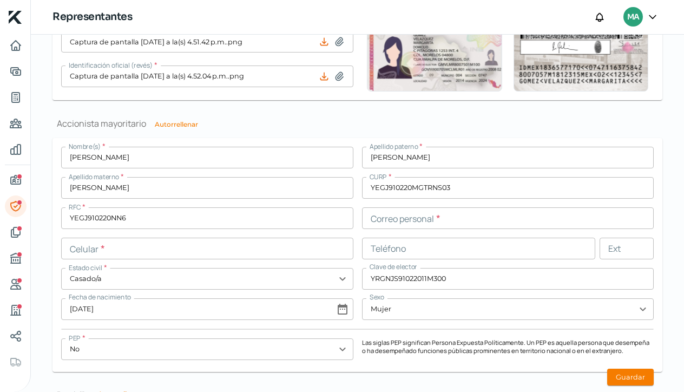
click at [83, 248] on input "text" at bounding box center [207, 249] width 292 height 22
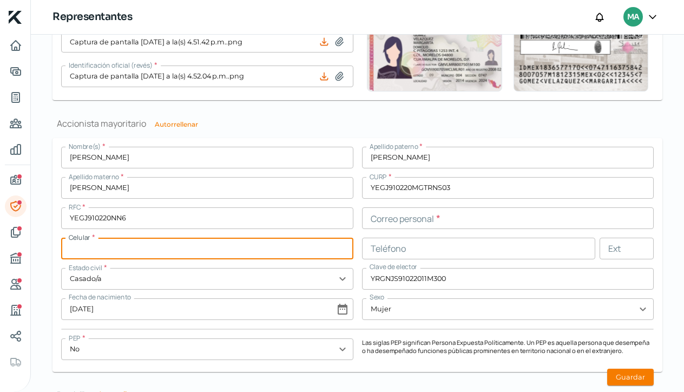
paste input "47 - 7190 - 5936"
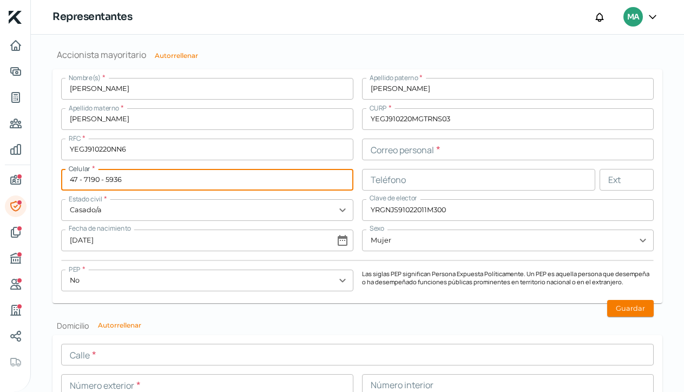
scroll to position [919, 0]
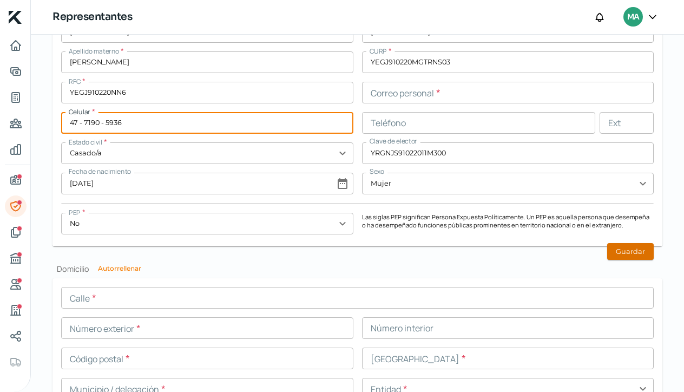
type input "47 - 7190 - 5936"
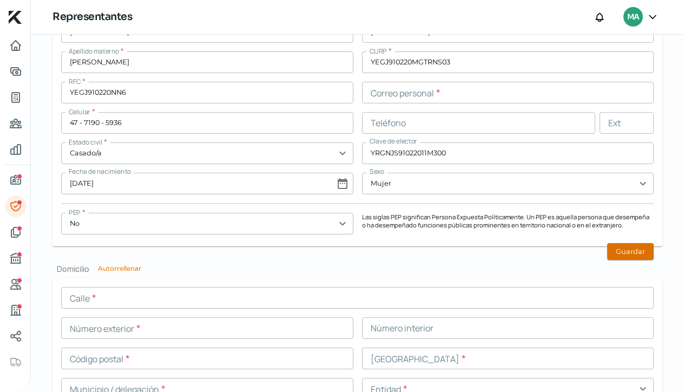
click at [629, 248] on button "Guardar" at bounding box center [631, 251] width 47 height 17
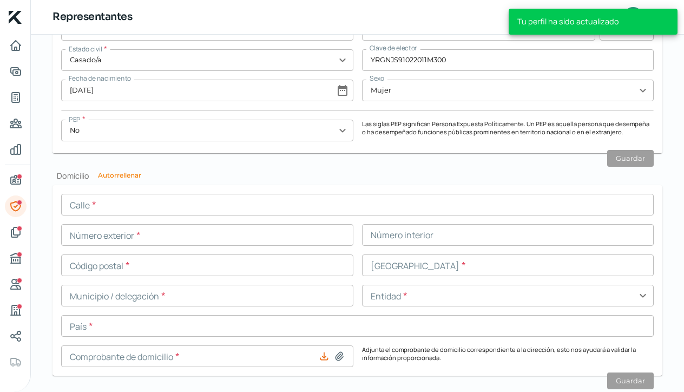
scroll to position [1011, 0]
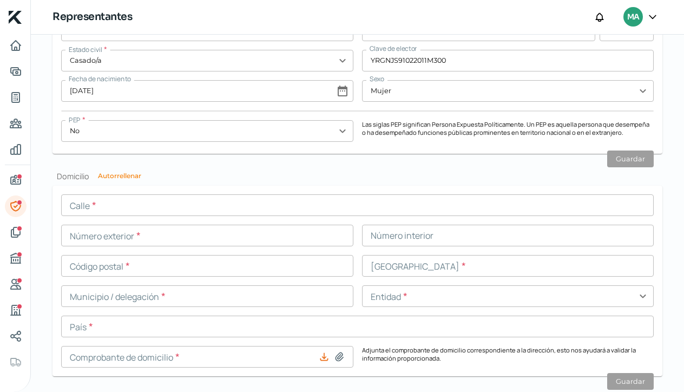
click at [128, 174] on button "Autorrellenar" at bounding box center [119, 176] width 43 height 6
type input "La Calera"
type input "115"
type input "37675"
type input "El Mayorazgo"
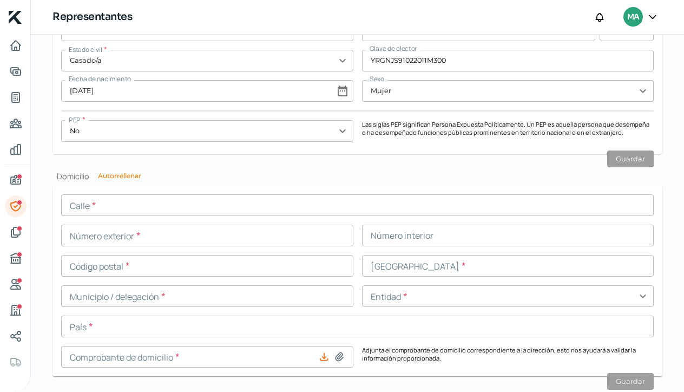
type input "León"
type input "Guanajuato"
type input "México"
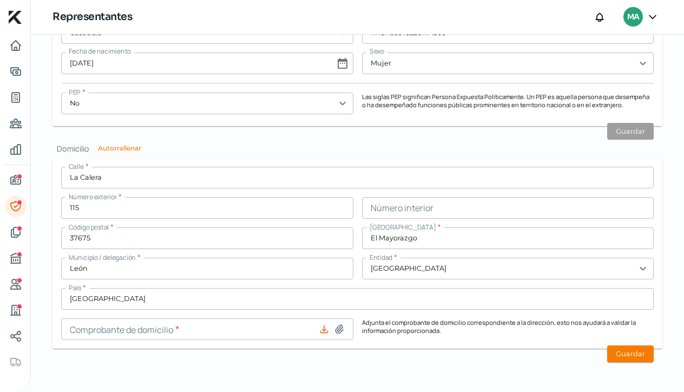
scroll to position [1039, 0]
click at [629, 357] on button "Guardar" at bounding box center [631, 354] width 47 height 17
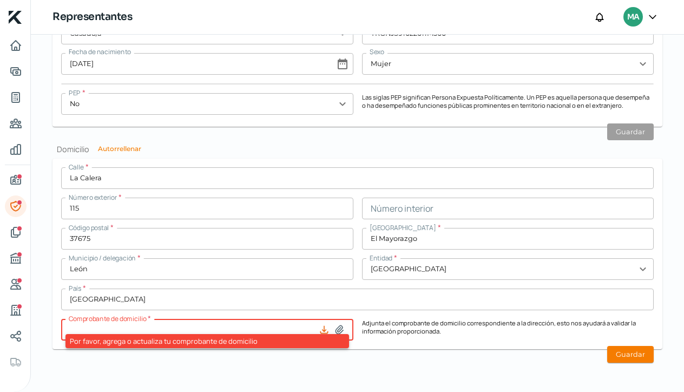
click at [338, 330] on icon at bounding box center [340, 329] width 8 height 8
type input "C:\fakepath\COMPROBANTE DE DOMICILIO RL MAblo .pdf"
type input "COMPROBANTE DE DOMICILIO RL MAblo .pdf"
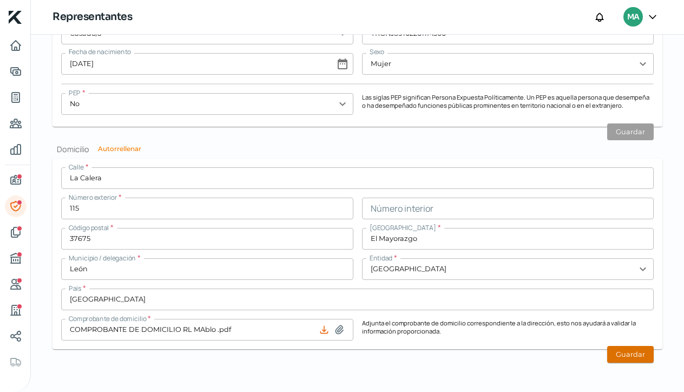
click at [619, 360] on button "Guardar" at bounding box center [631, 354] width 47 height 17
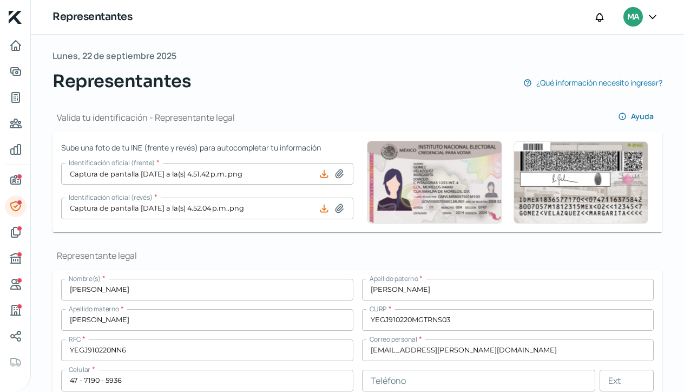
scroll to position [58, 0]
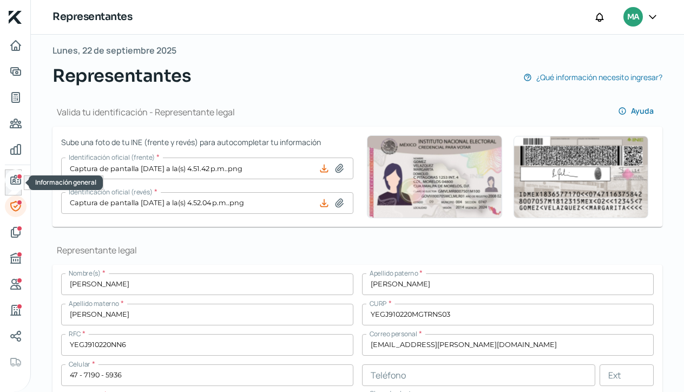
click at [13, 179] on icon "Información general" at bounding box center [16, 179] width 10 height 9
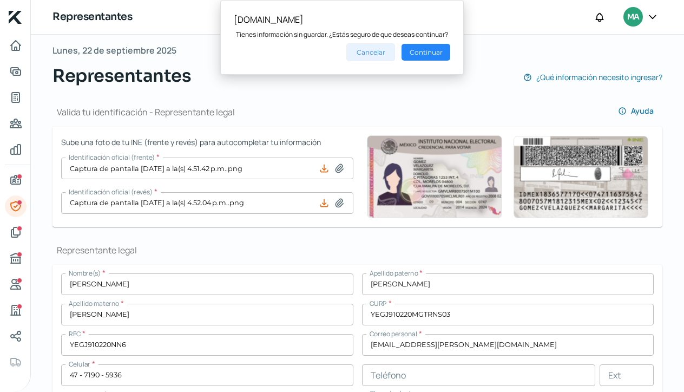
click at [376, 51] on button "Cancelar" at bounding box center [371, 52] width 49 height 18
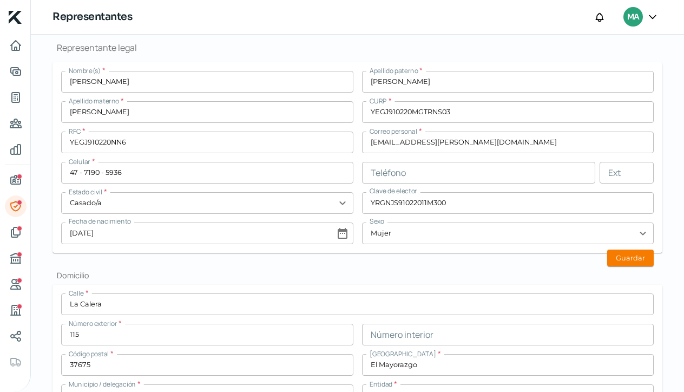
scroll to position [263, 0]
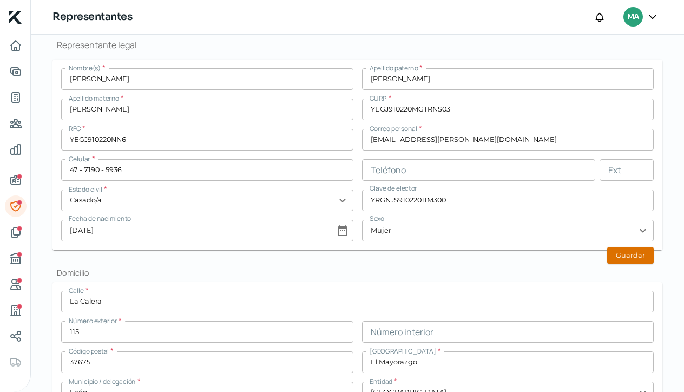
click at [622, 253] on button "Guardar" at bounding box center [631, 255] width 47 height 17
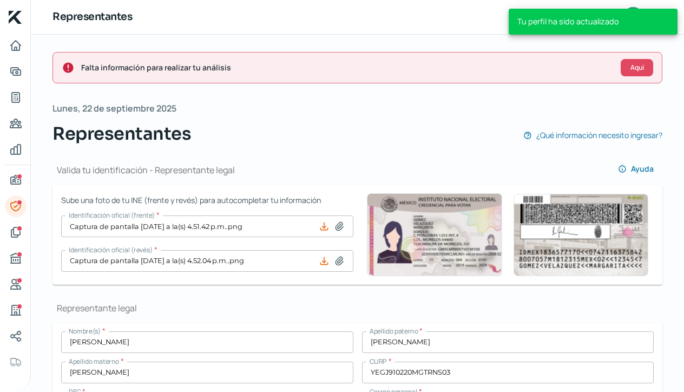
scroll to position [0, 0]
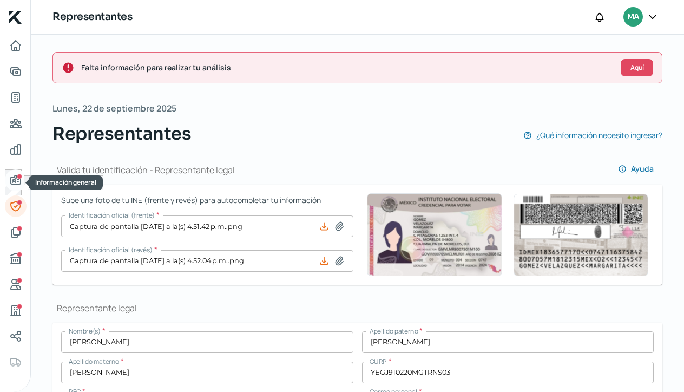
click at [15, 183] on icon "Información general" at bounding box center [15, 180] width 13 height 13
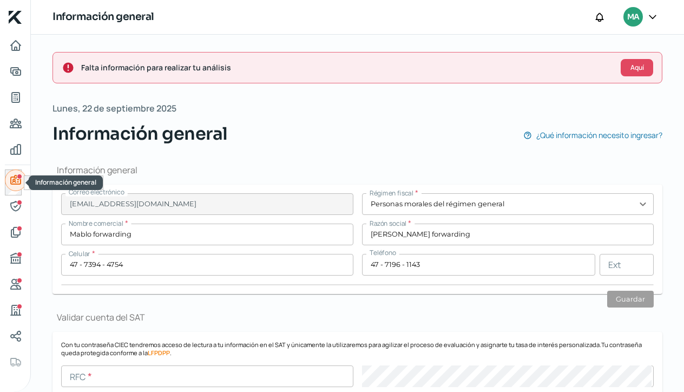
type input "maestros"
type input "806"
type input "37160"
type input "Panorama"
type input "León"
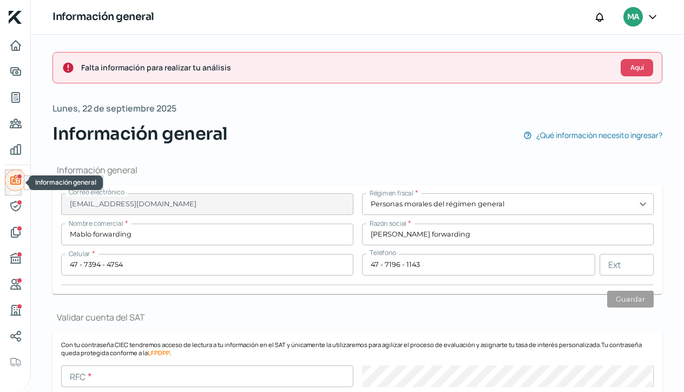
type input "Guanajuato"
type input "México"
type input "Comprobante de Domicilio-MABLO.pdf"
type input "3"
type input "0"
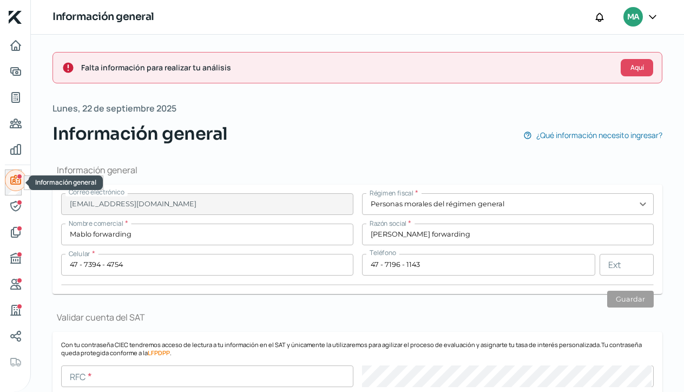
type input "Rentada"
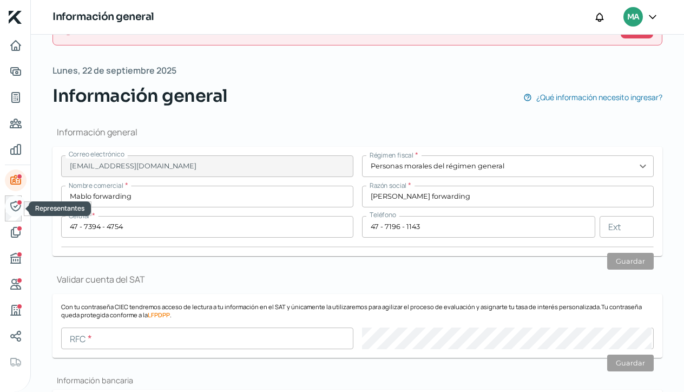
click at [17, 203] on div "Representantes" at bounding box center [19, 202] width 5 height 5
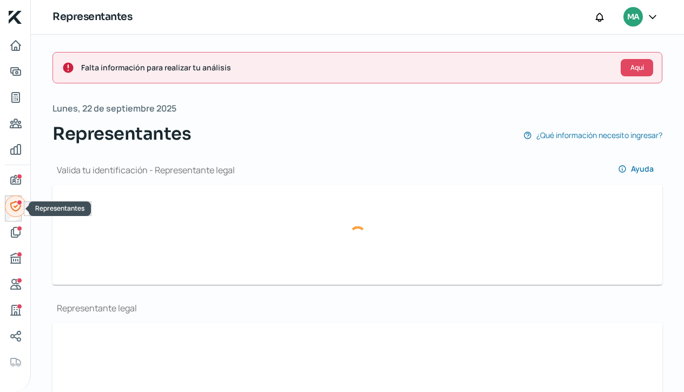
type input "Captura de pantalla 2025-09-22 a la(s) 4.51.42 p.m..png"
type input "Captura de pantalla 2025-09-22 a la(s) 4.52.04 p.m..png"
type input "JESSICA ESTEFANIA GUADALUPE"
type input "YERENA"
type input "GONZALEZ"
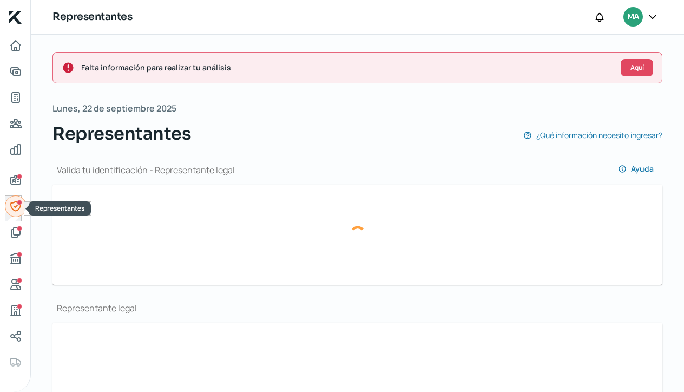
type input "YEGJ910220MGTRNS03"
type input "YEGJ910220NN6"
type input "jyerena@mablo.mx"
type input "47 - 7190 - 5936"
type input "Casado/a"
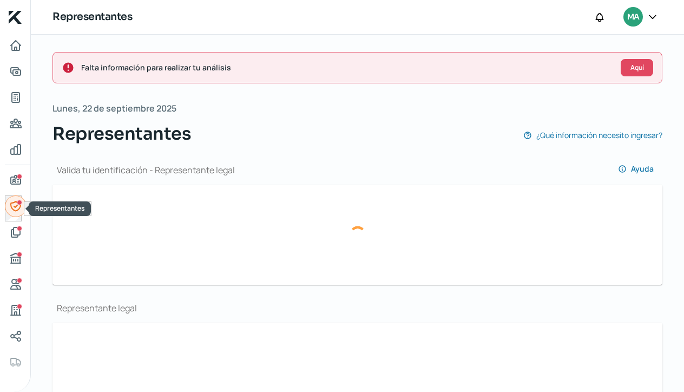
type input "YRGNJS91022011M300"
type input "20/02/1991"
type input "Mujer"
type input "Captura de pantalla 2025-09-22 a la(s) 4.51.42 p.m..png"
type input "Captura de pantalla 2025-09-22 a la(s) 4.52.04 p.m..png"
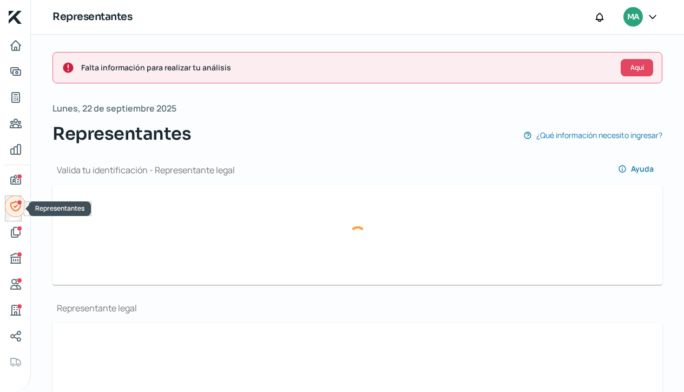
type input "JESSICA ESTEFANIA GUADALUPE"
type input "YERENA"
type input "GONZALEZ"
type input "YEGJ910220MGTRNS03"
type input "YEGJ910220NN6"
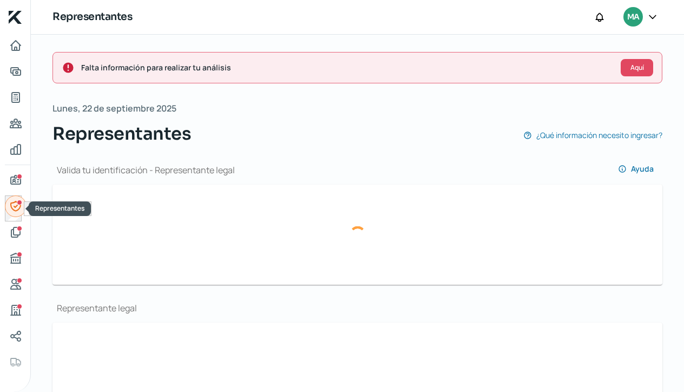
type input "47 - 7190 - 5936"
type input "Casado/a"
type input "YRGNJS91022011M300"
type input "20/02/1991"
type input "Mujer"
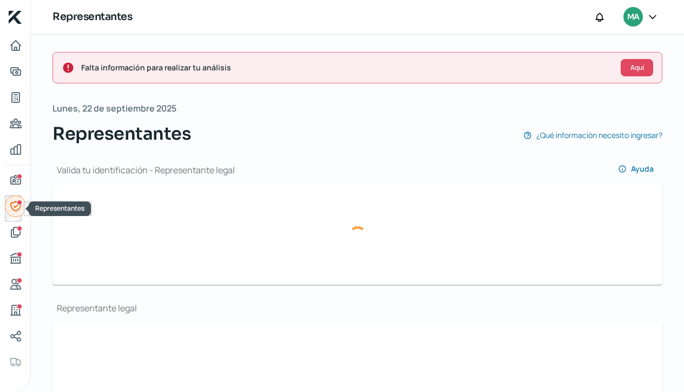
type input "No"
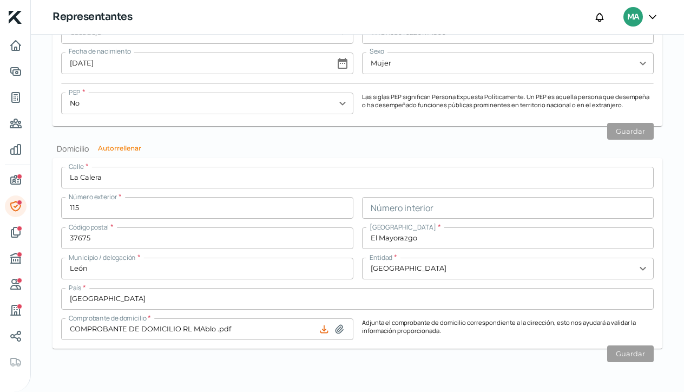
scroll to position [1039, 0]
click at [15, 231] on icon "Documentos" at bounding box center [15, 232] width 13 height 13
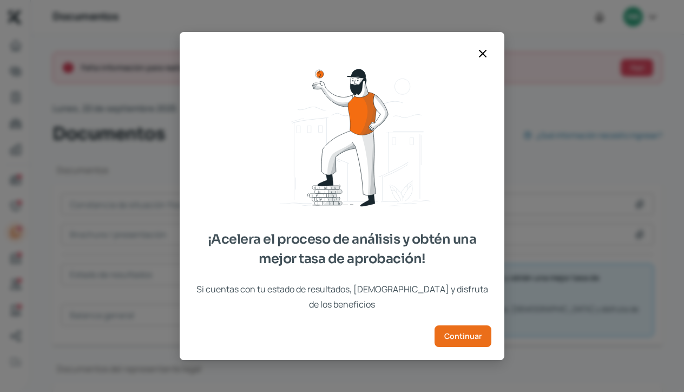
click at [480, 60] on icon at bounding box center [482, 53] width 13 height 13
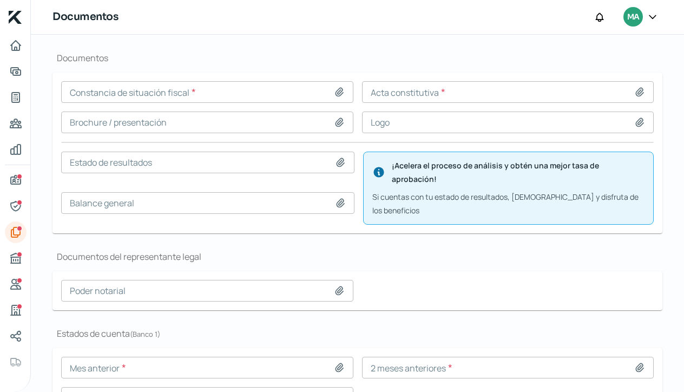
scroll to position [112, 0]
click at [338, 161] on icon at bounding box center [341, 163] width 8 height 8
click at [19, 259] on icon "Buró de crédito" at bounding box center [16, 258] width 10 height 10
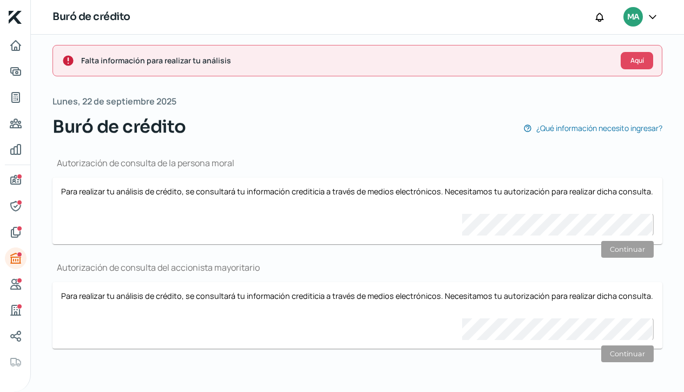
scroll to position [6, 0]
click at [14, 283] on icon "Referencias" at bounding box center [16, 284] width 10 height 10
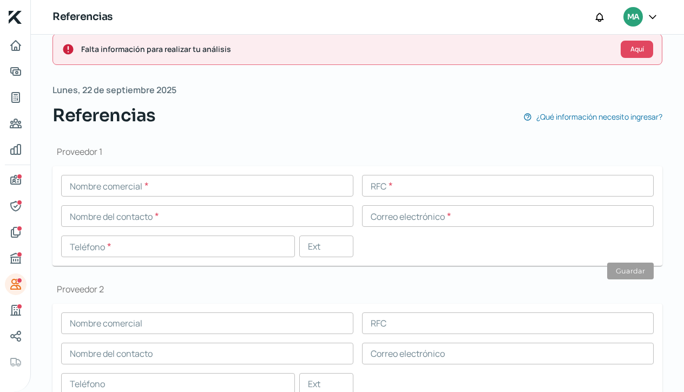
scroll to position [7, 0]
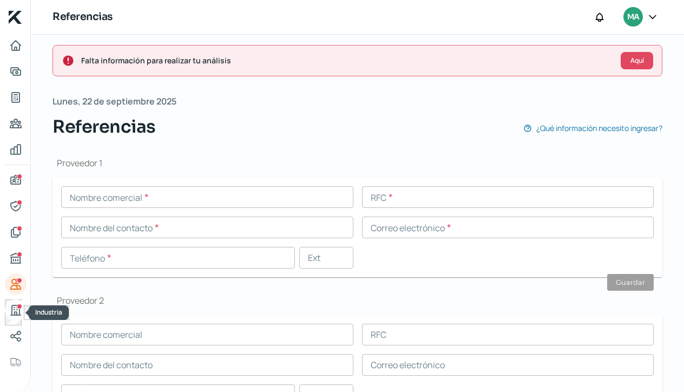
click at [18, 309] on div "Industria" at bounding box center [19, 306] width 5 height 5
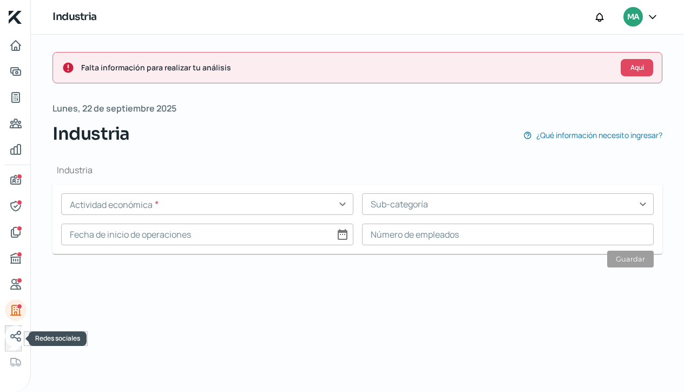
click at [13, 338] on icon "Redes sociales" at bounding box center [16, 336] width 10 height 10
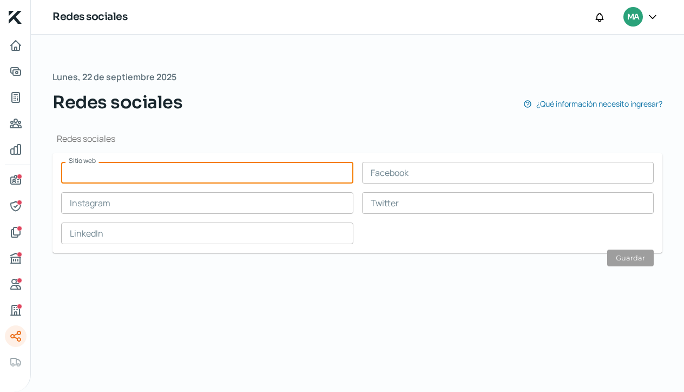
click at [152, 175] on input "text" at bounding box center [207, 173] width 292 height 22
paste input "https://mablo.mx"
type input "https://mablo.mx"
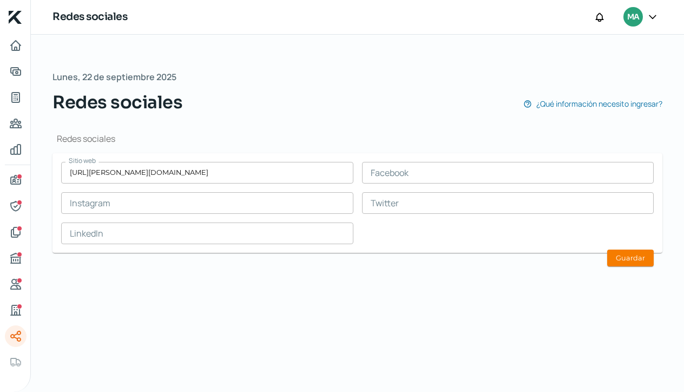
click at [190, 282] on div "Lunes, 22 de septiembre 2025 Redes sociales ¿Qué información necesito ingresar?…" at bounding box center [358, 213] width 654 height 357
click at [639, 257] on button "Guardar" at bounding box center [631, 258] width 47 height 17
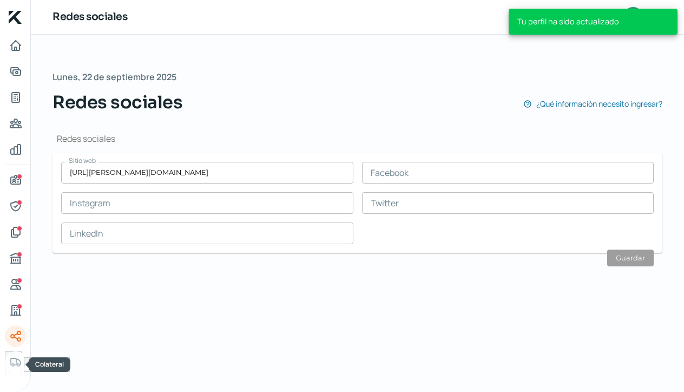
click at [12, 358] on icon "Colateral" at bounding box center [16, 362] width 10 height 8
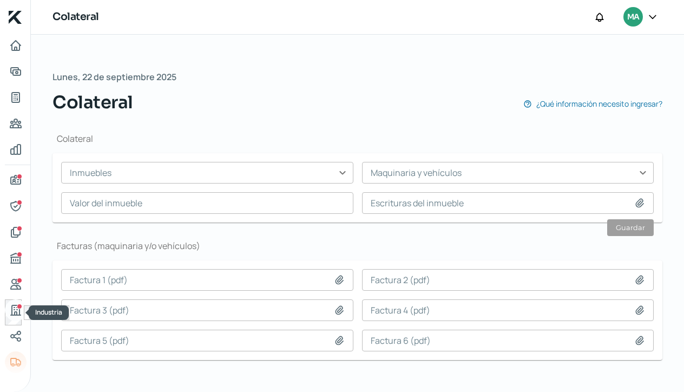
click at [18, 310] on icon "Industria" at bounding box center [15, 310] width 13 height 13
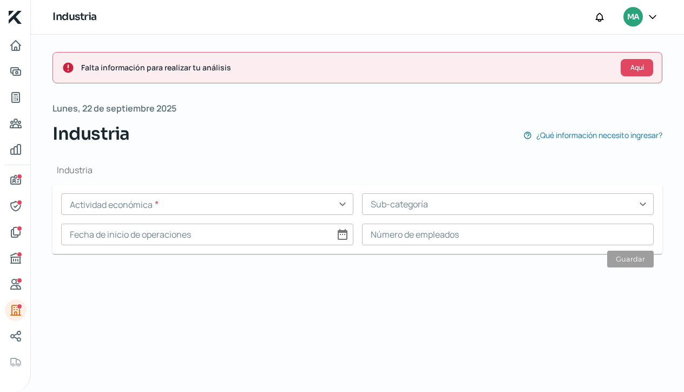
click at [344, 206] on input "text" at bounding box center [207, 204] width 292 height 22
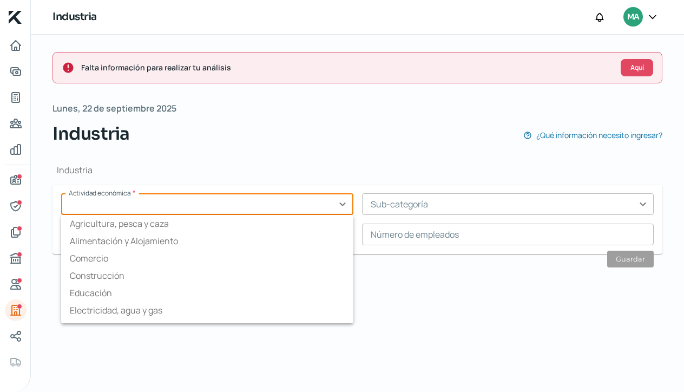
type input "l"
type input "t"
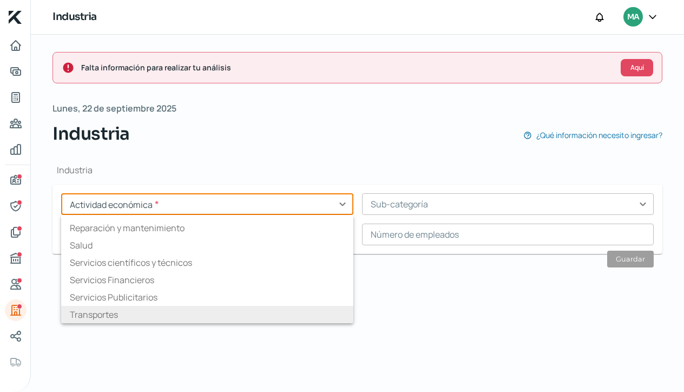
click at [315, 309] on li "Transportes" at bounding box center [207, 314] width 292 height 17
type input "Transportes"
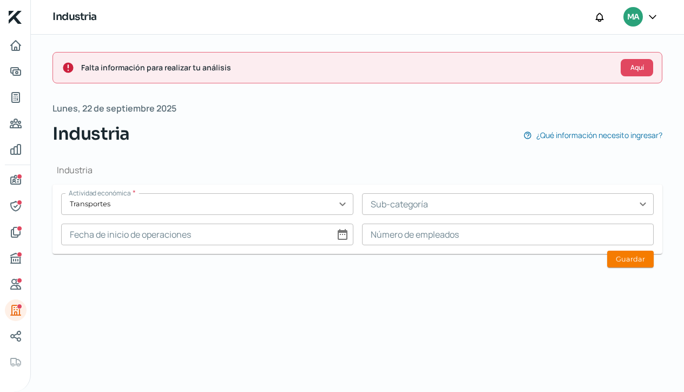
click at [645, 203] on input "text" at bounding box center [508, 204] width 292 height 22
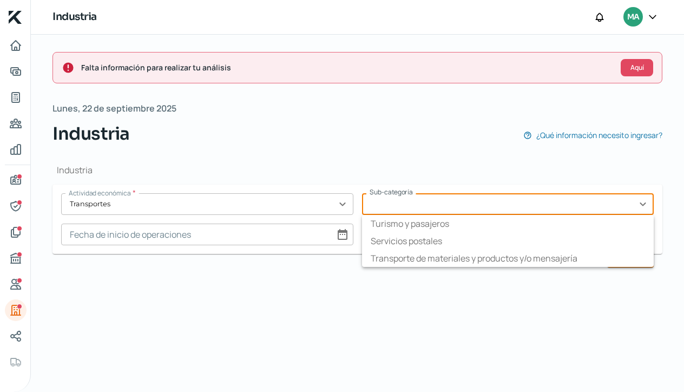
click at [321, 297] on div "Falta información para realizar tu análisis Aquí Lunes, 22 de septiembre 2025 I…" at bounding box center [358, 213] width 654 height 357
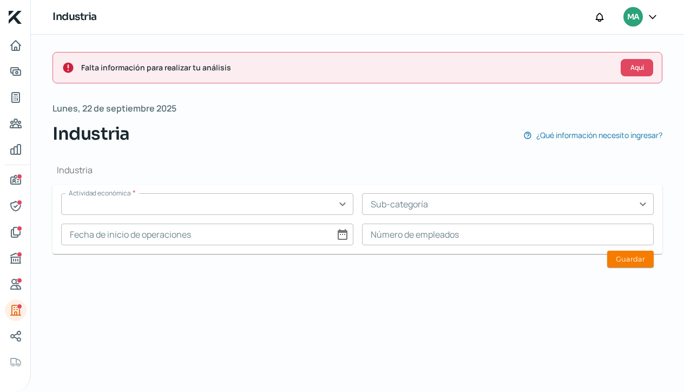
click at [108, 201] on input "text" at bounding box center [207, 204] width 292 height 22
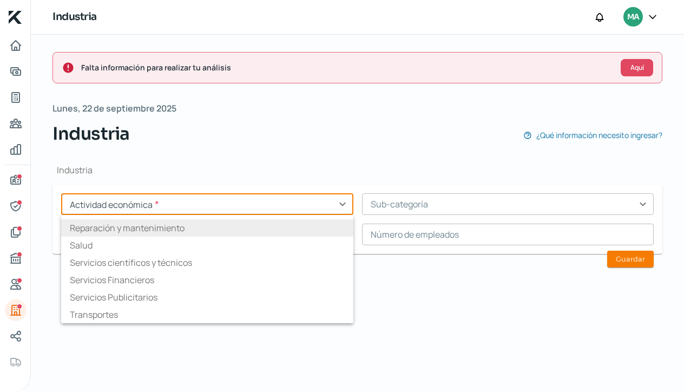
scroll to position [169, 0]
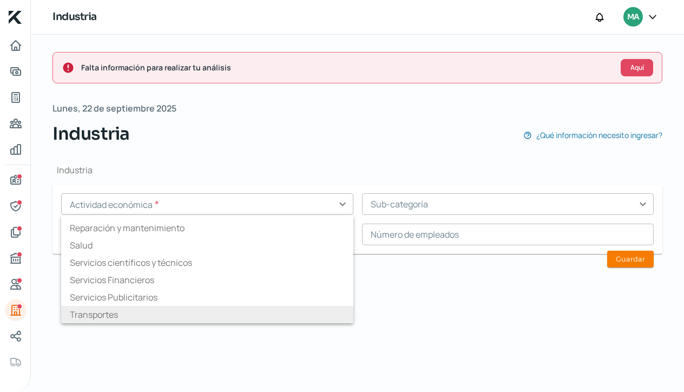
click at [111, 308] on li "Transportes" at bounding box center [207, 314] width 292 height 17
type input "Transportes"
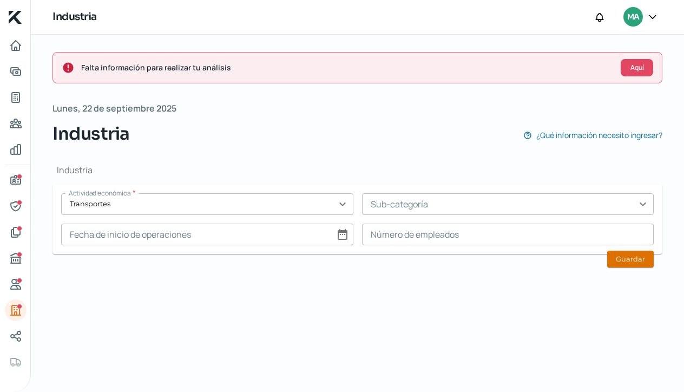
click at [641, 258] on button "Guardar" at bounding box center [631, 259] width 47 height 17
type input "0"
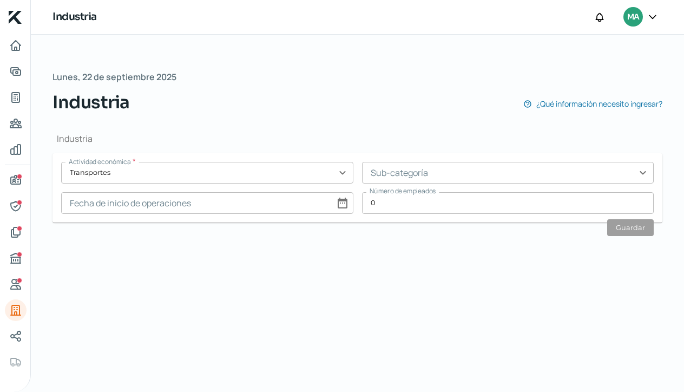
click at [401, 202] on input "0" at bounding box center [508, 203] width 292 height 22
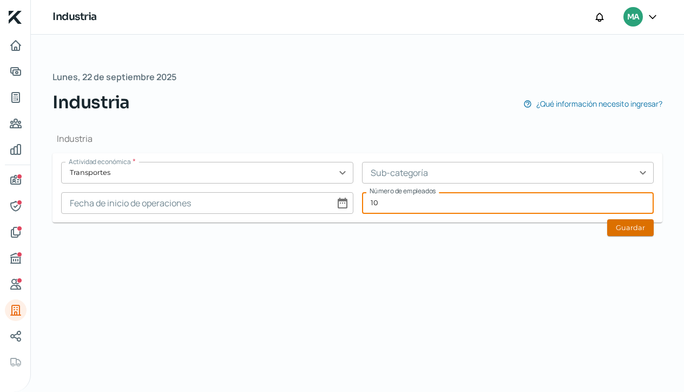
type input "10"
click at [636, 227] on button "Guardar" at bounding box center [631, 227] width 47 height 17
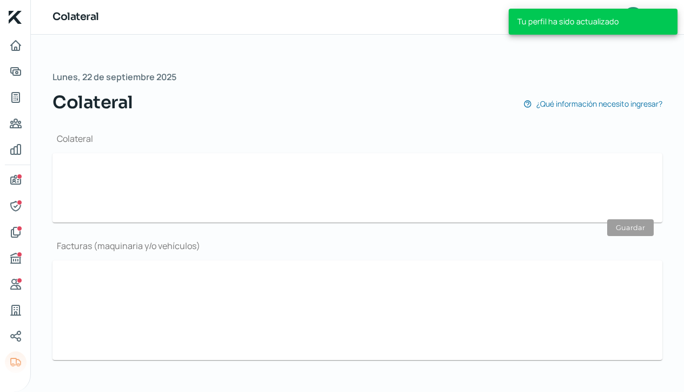
scroll to position [11, 0]
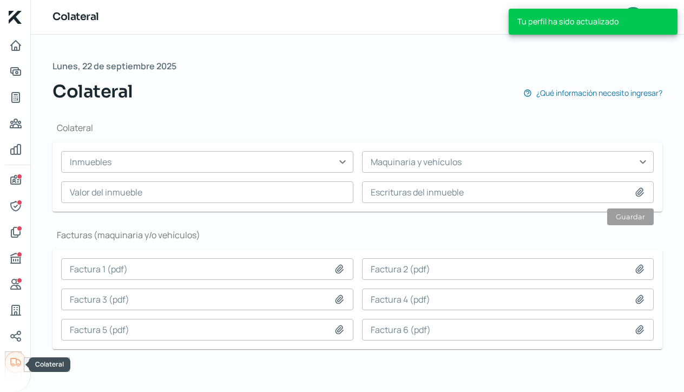
click at [16, 361] on icon "Colateral" at bounding box center [16, 362] width 10 height 8
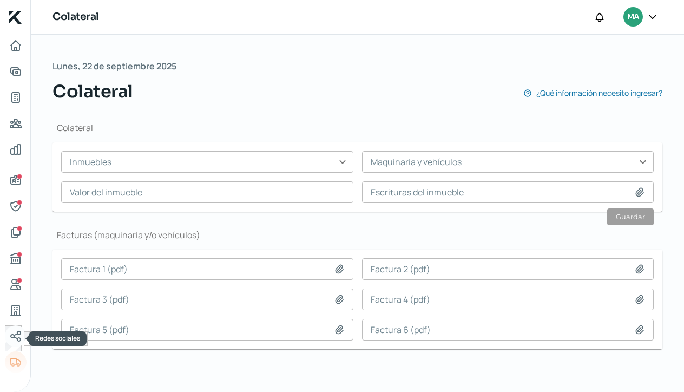
click at [15, 342] on icon "Redes sociales" at bounding box center [15, 336] width 13 height 13
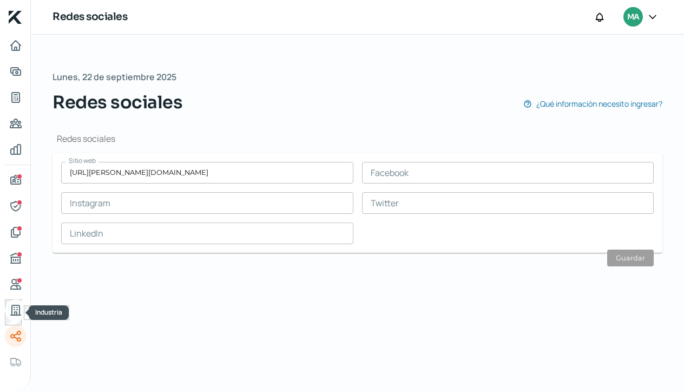
click at [15, 311] on icon "Industria" at bounding box center [15, 310] width 13 height 13
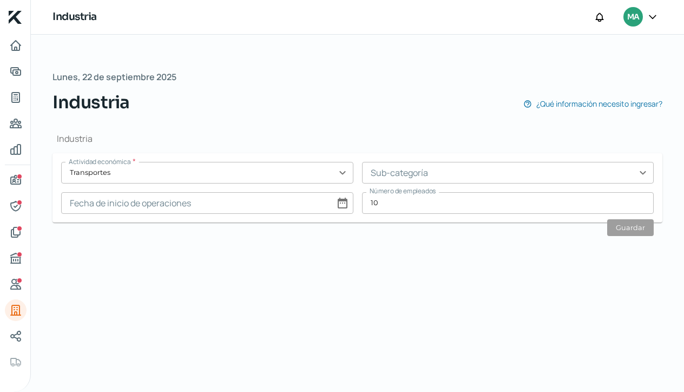
click at [644, 172] on input "text" at bounding box center [508, 173] width 292 height 22
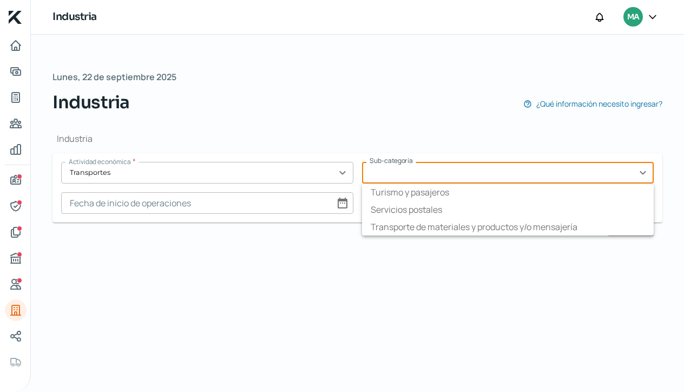
click at [261, 245] on div "Industria Actividad económica * Transportes expand_more Sub-categoría expand_mo…" at bounding box center [358, 181] width 610 height 133
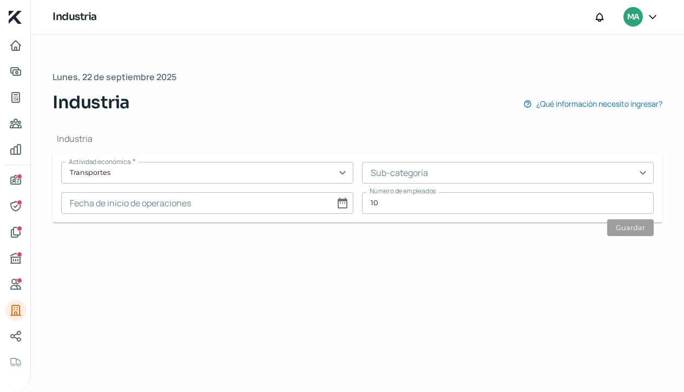
click at [672, 38] on div "Lunes, 22 de septiembre 2025 Industria ¿Qué información necesito ingresar? Indu…" at bounding box center [358, 213] width 654 height 357
click at [342, 205] on input at bounding box center [207, 203] width 292 height 22
select select "8"
select select "2025"
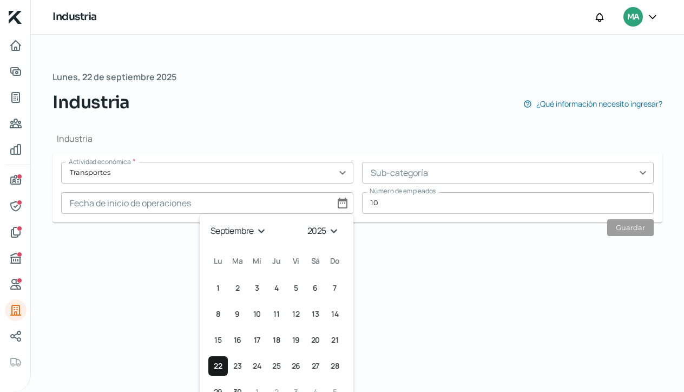
select select "0"
select select "2017"
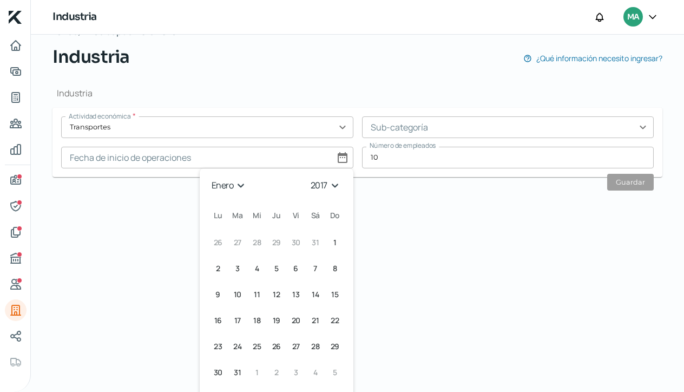
scroll to position [46, 0]
click at [216, 269] on span "2" at bounding box center [218, 268] width 4 height 13
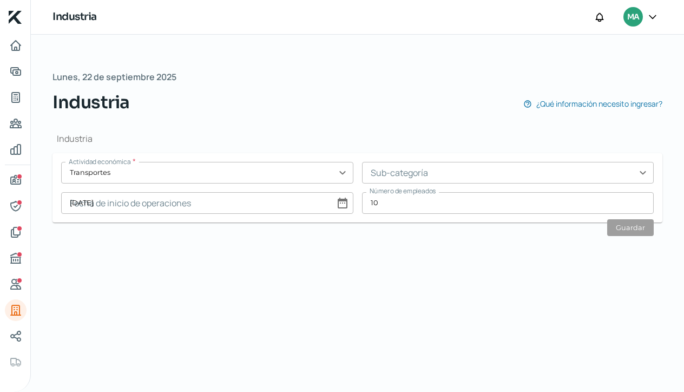
type input "02/01/2017"
click at [635, 228] on button "Guardar" at bounding box center [631, 227] width 47 height 17
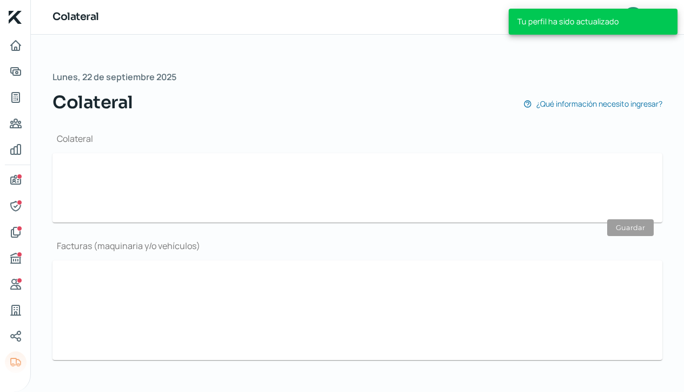
scroll to position [11, 0]
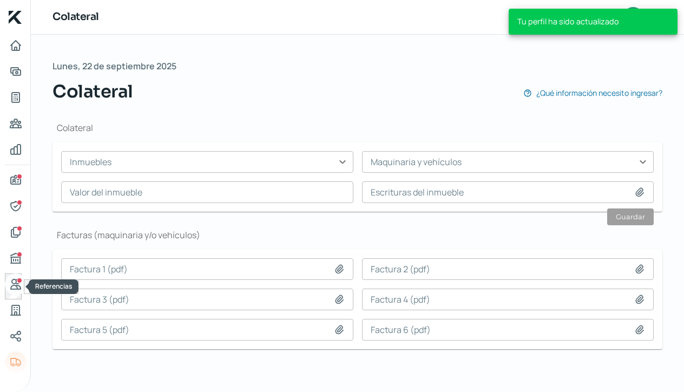
click at [12, 284] on icon "Referencias" at bounding box center [15, 284] width 13 height 13
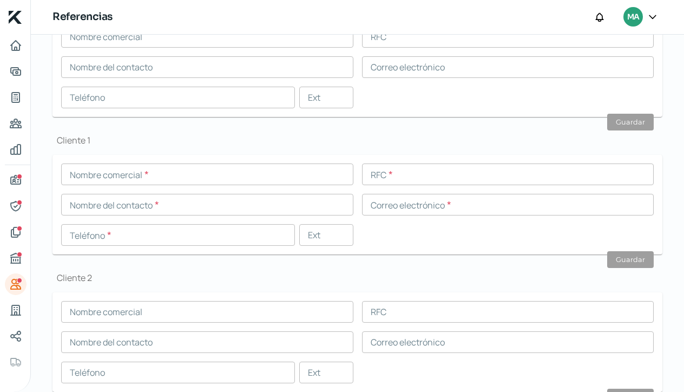
scroll to position [310, 0]
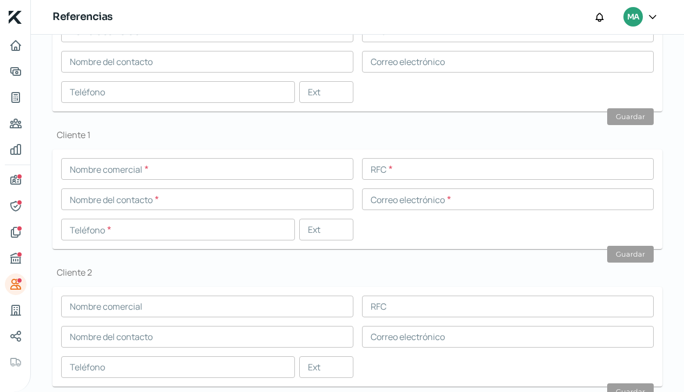
click at [38, 128] on div "Falta información para realizar tu análisis Aquí Lunes, 22 de septiembre 2025 R…" at bounding box center [358, 77] width 654 height 706
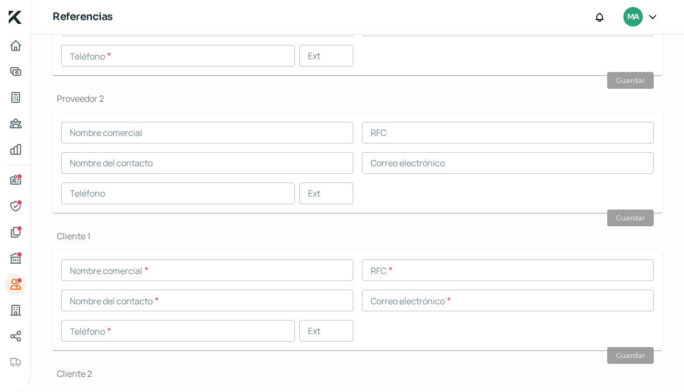
scroll to position [207, 0]
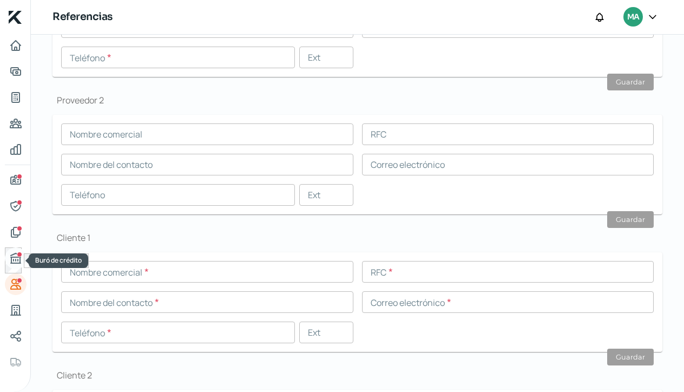
click at [12, 253] on icon "Buró de crédito" at bounding box center [15, 258] width 13 height 13
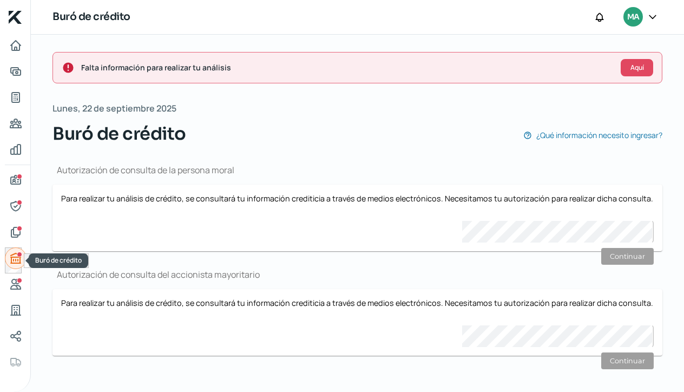
click at [20, 257] on div "Buró de crédito" at bounding box center [19, 254] width 5 height 5
click at [19, 230] on div "Documentos" at bounding box center [19, 228] width 5 height 5
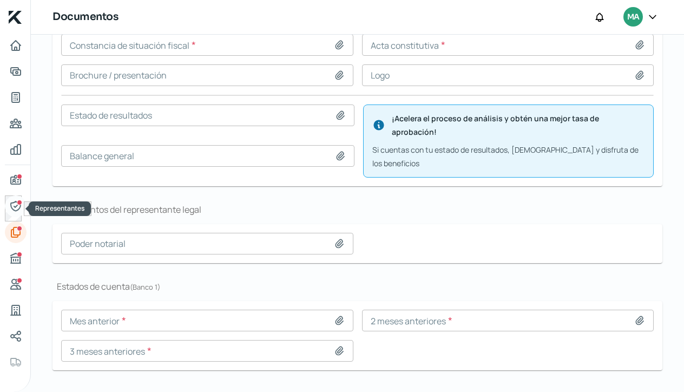
click at [17, 205] on icon "Representantes" at bounding box center [15, 206] width 10 height 10
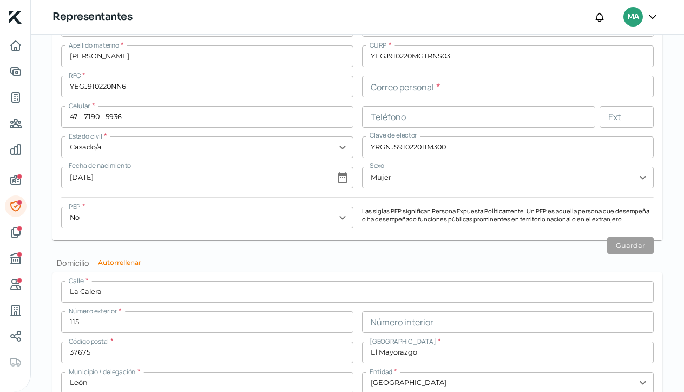
scroll to position [924, 0]
click at [16, 180] on icon "Información general" at bounding box center [15, 180] width 13 height 13
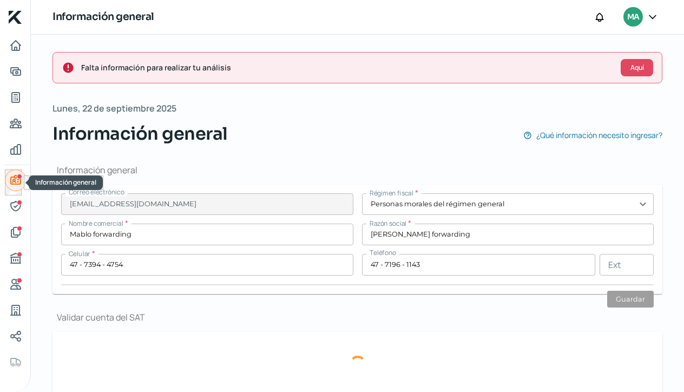
type input "maestros"
type input "806"
type input "37160"
type input "Panorama"
type input "León"
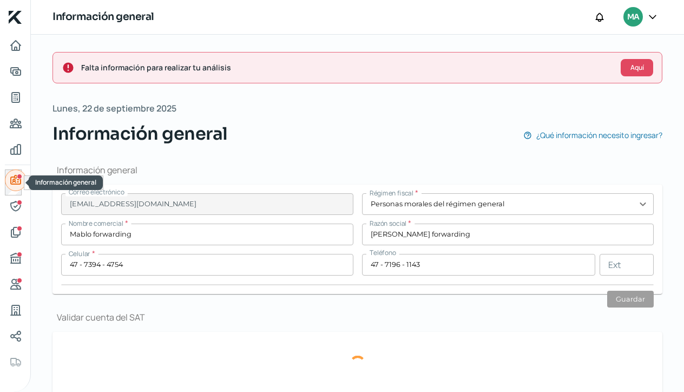
type input "Guanajuato"
type input "México"
type input "Comprobante de Domicilio-MABLO.pdf"
type input "3"
type input "0"
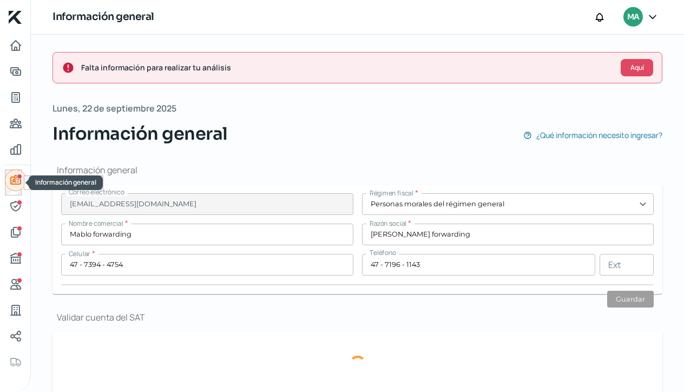
type input "Rentada"
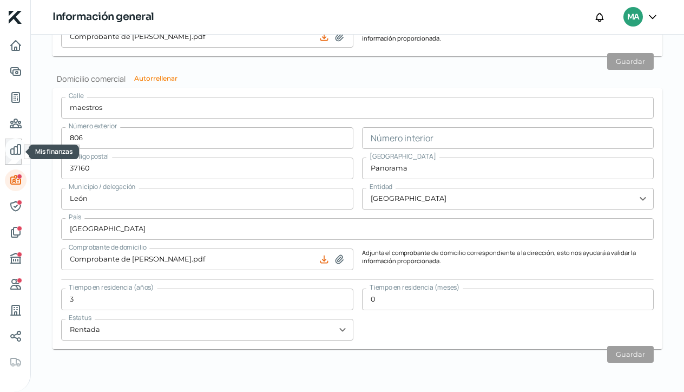
click at [16, 153] on icon "Mis finanzas" at bounding box center [15, 149] width 13 height 13
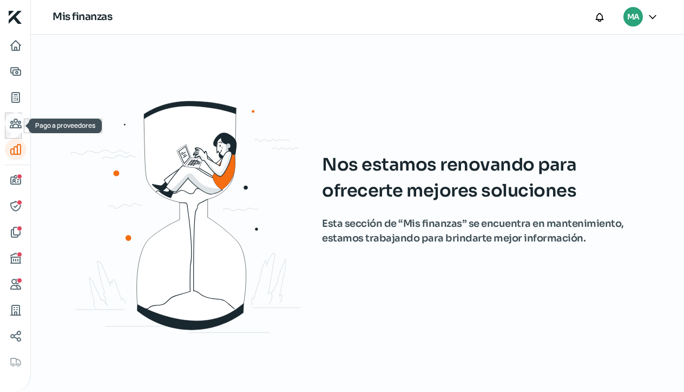
click at [16, 123] on icon "Pago a proveedores" at bounding box center [15, 123] width 13 height 13
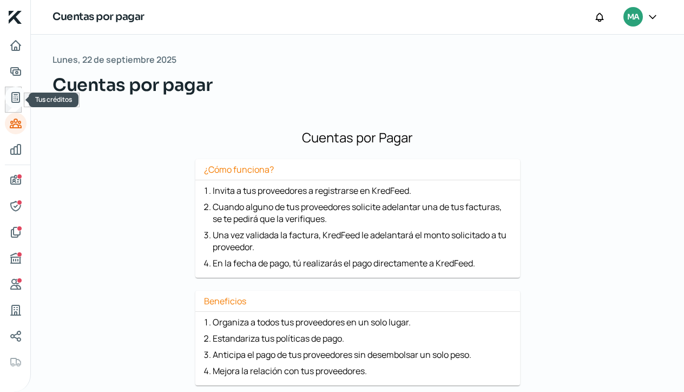
click at [14, 102] on icon "Tus créditos" at bounding box center [16, 98] width 8 height 10
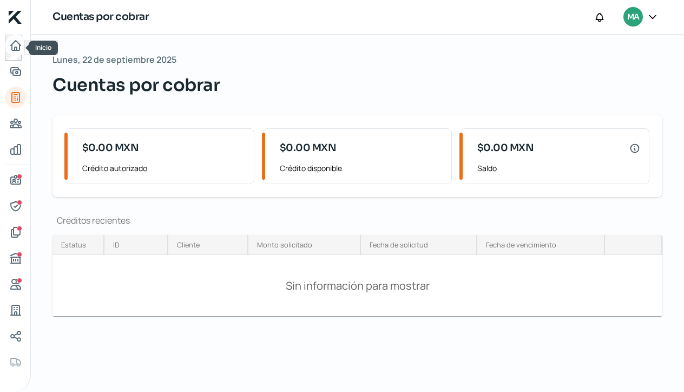
click at [12, 45] on icon "Inicio" at bounding box center [15, 45] width 13 height 13
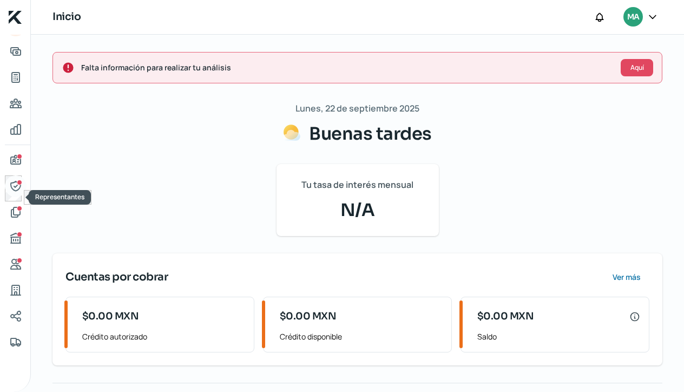
scroll to position [20, 0]
